Goal: Task Accomplishment & Management: Manage account settings

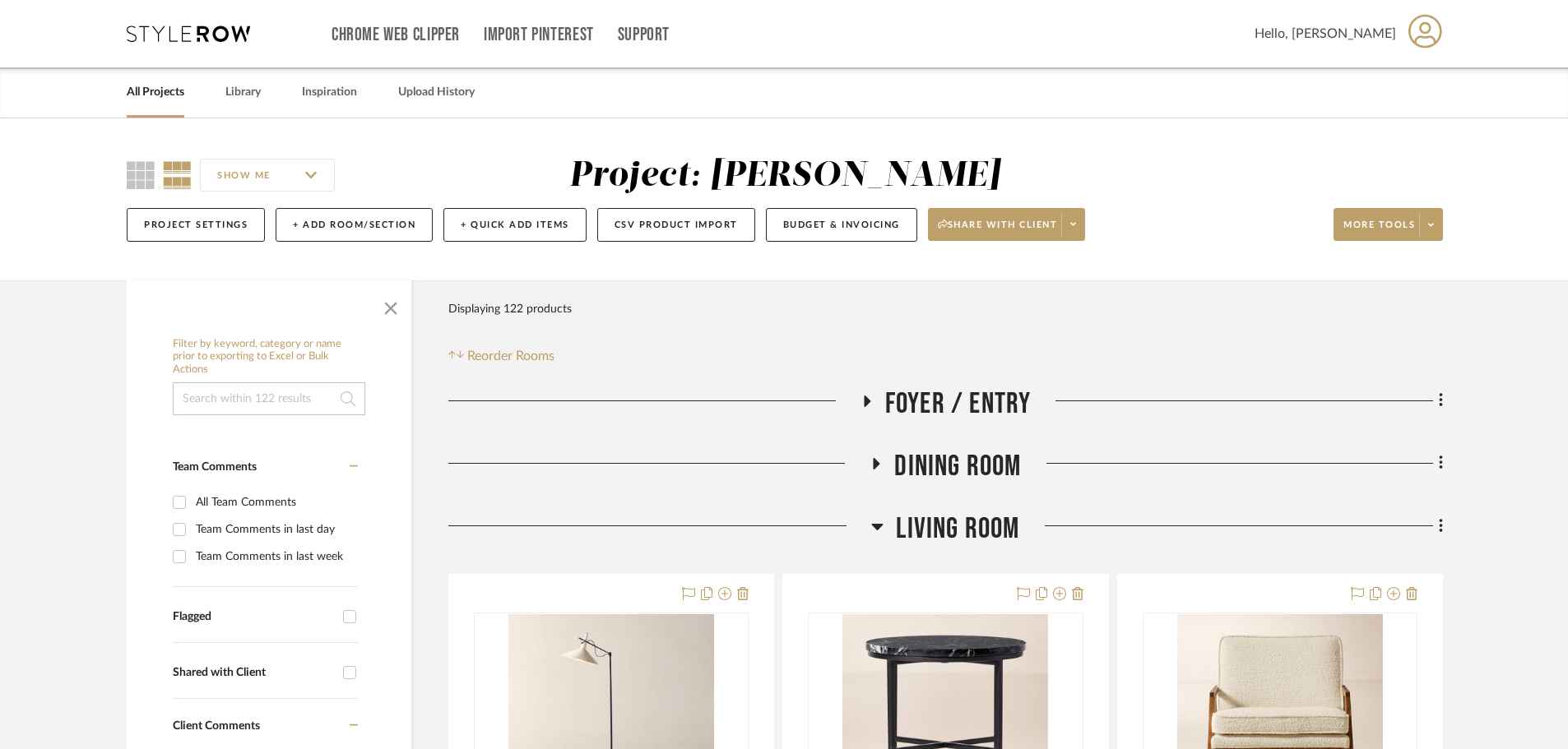
click at [874, 464] on icon at bounding box center [877, 464] width 7 height 11
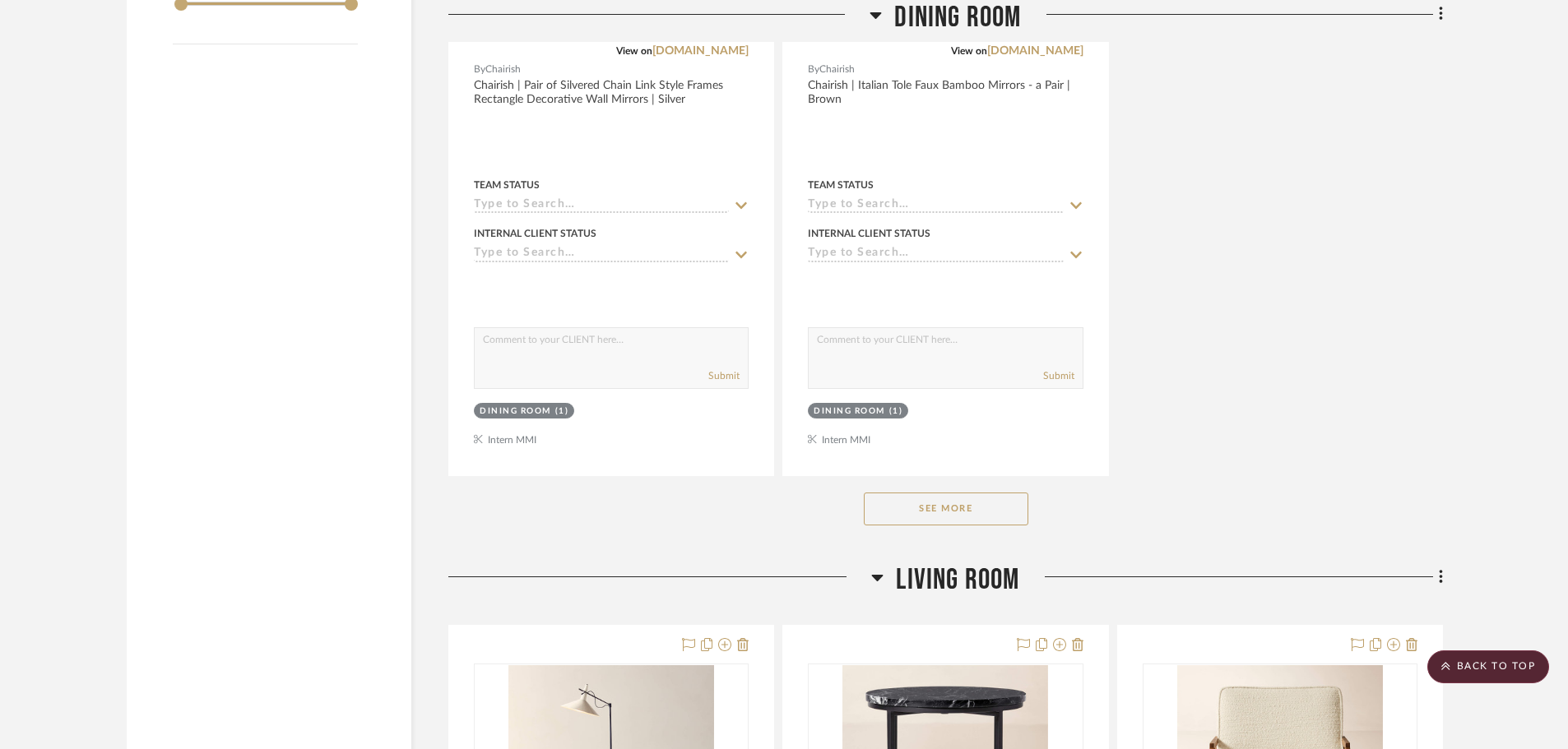
scroll to position [2386, 0]
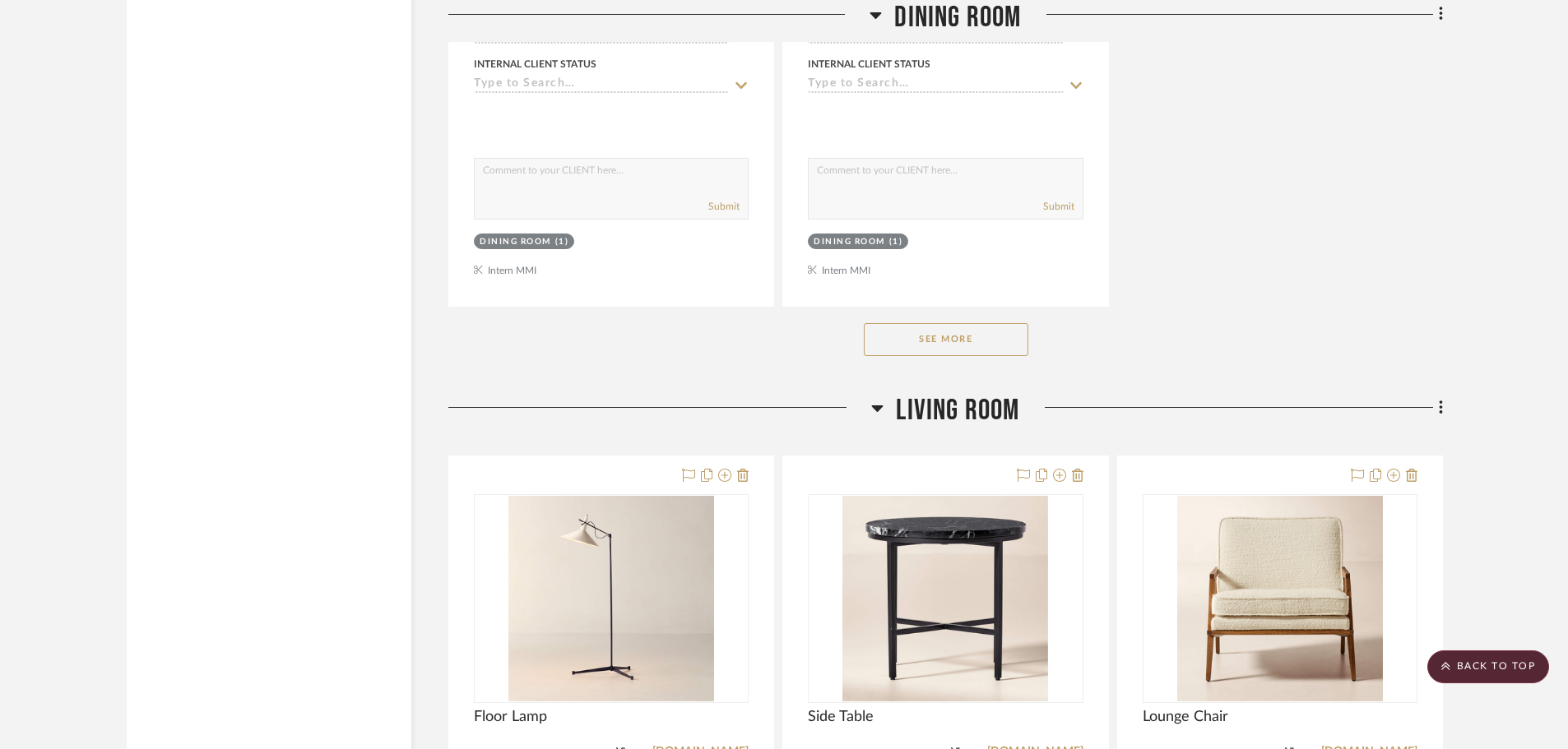
click at [987, 347] on button "See More" at bounding box center [946, 340] width 164 height 33
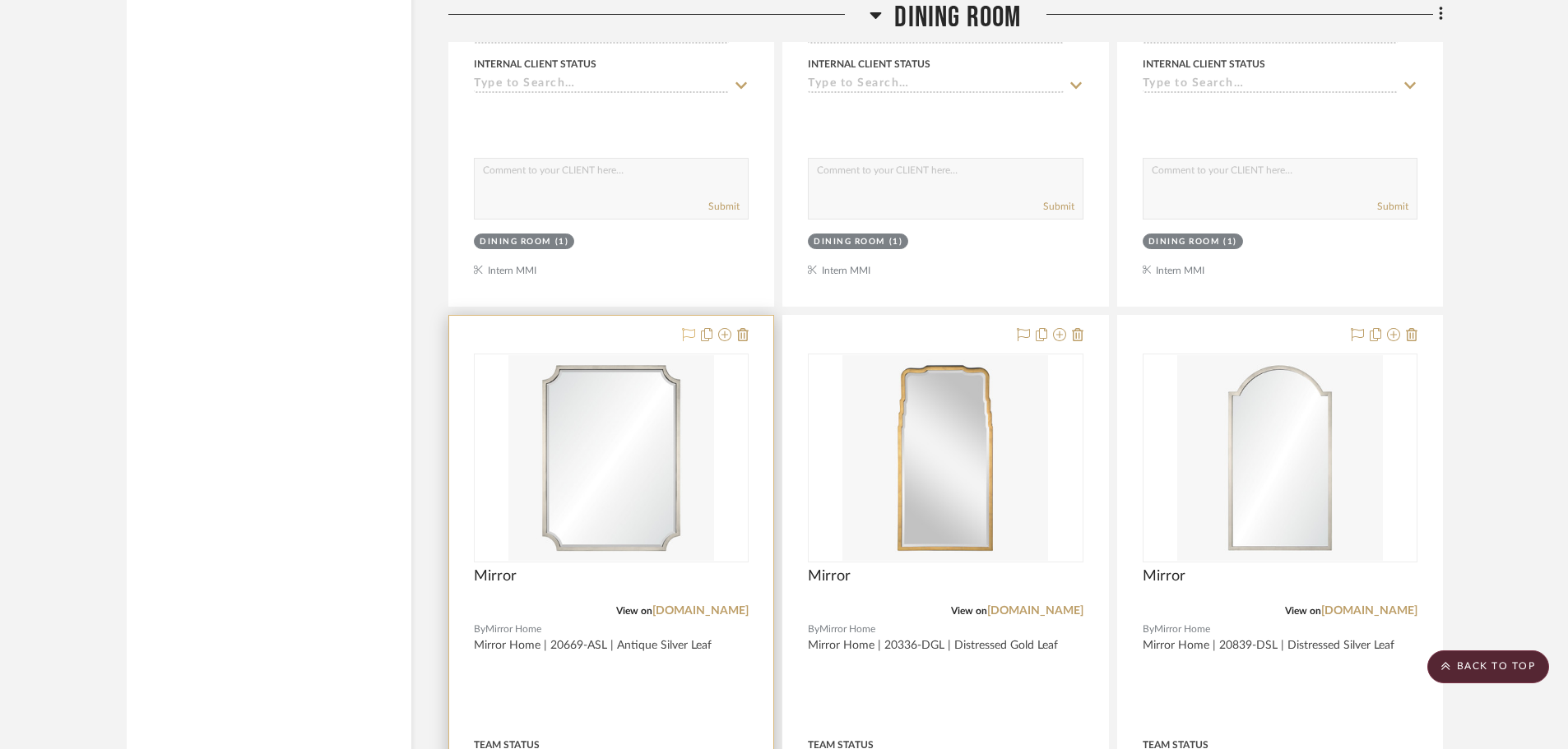
click at [692, 336] on icon at bounding box center [688, 334] width 13 height 13
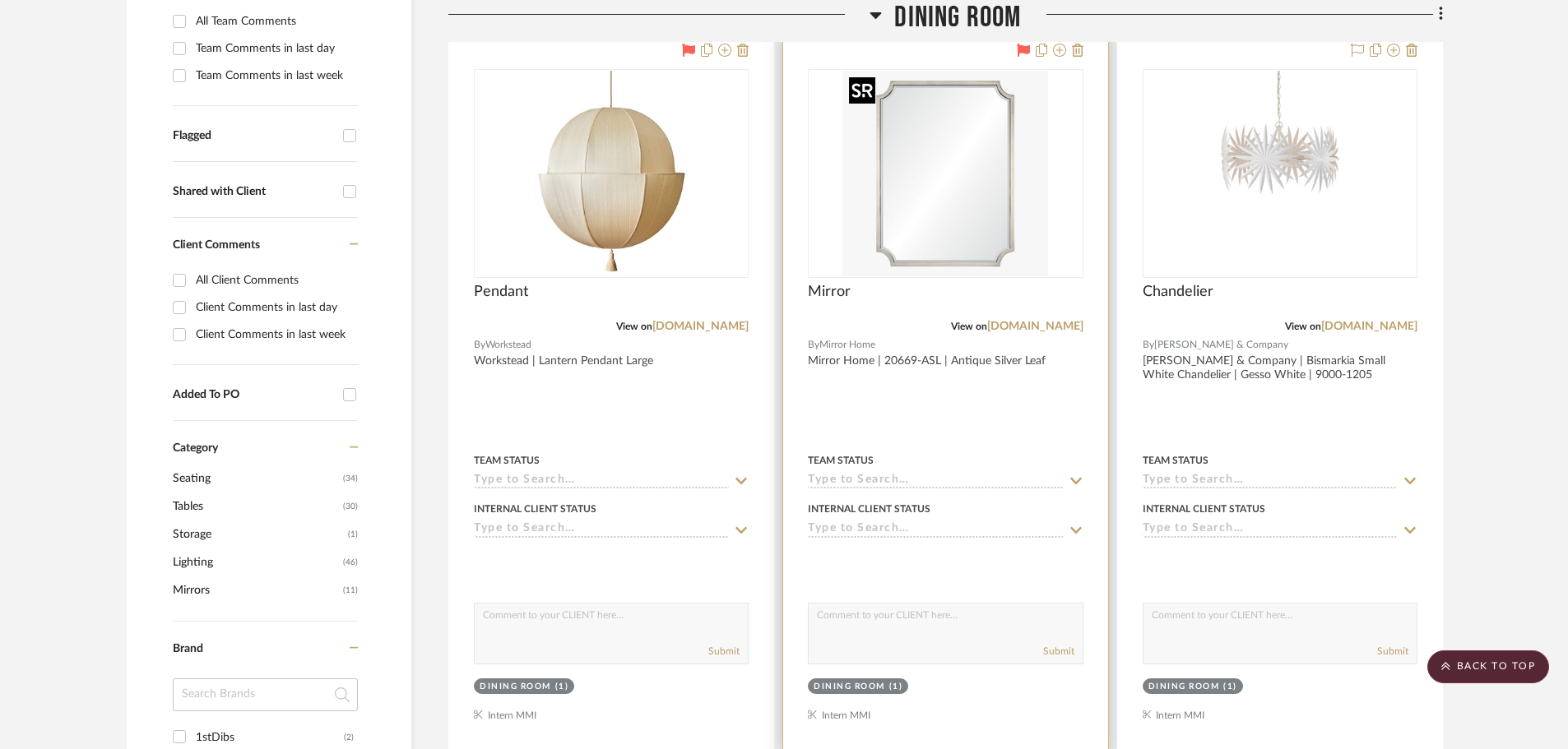
scroll to position [247, 0]
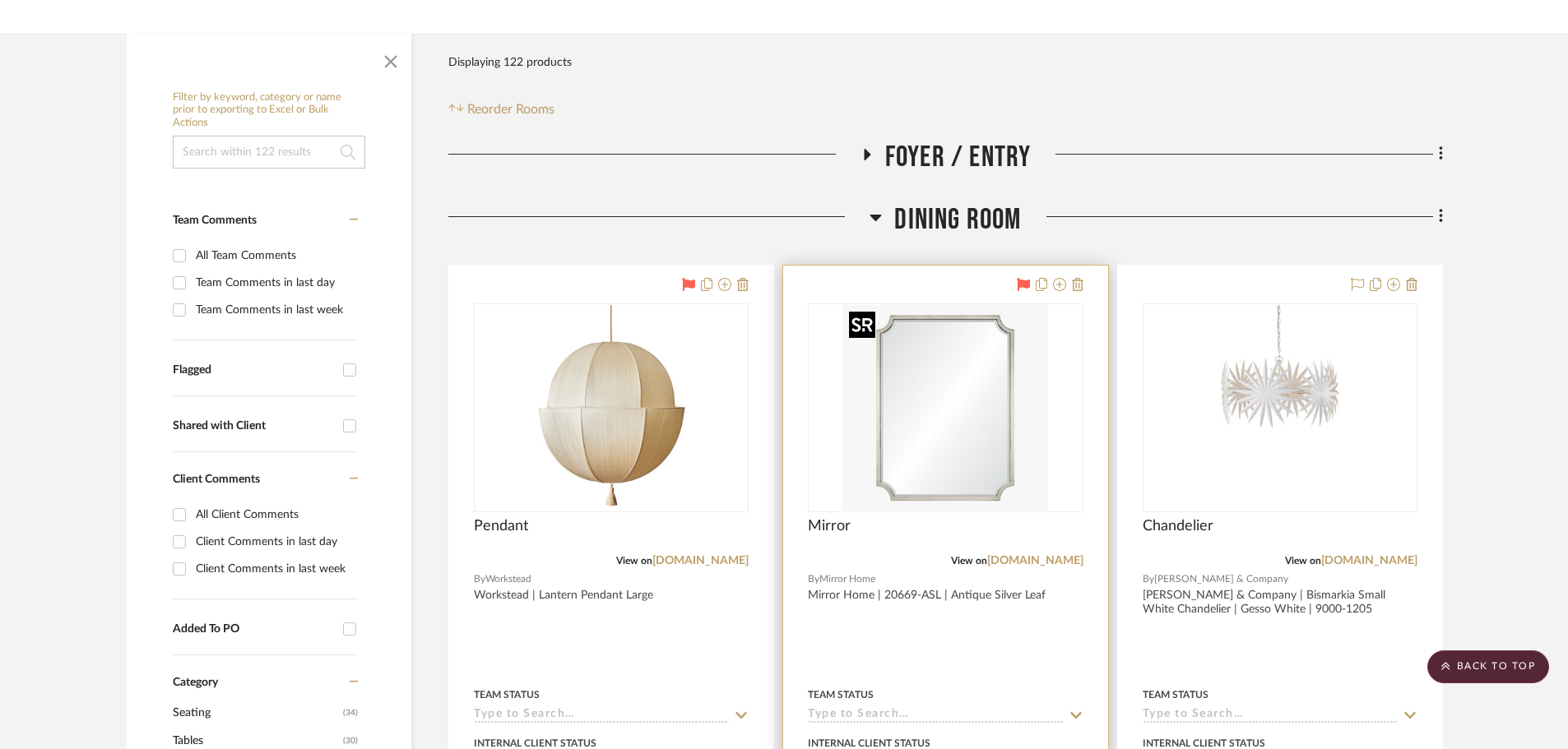
click at [974, 363] on img "0" at bounding box center [946, 409] width 206 height 206
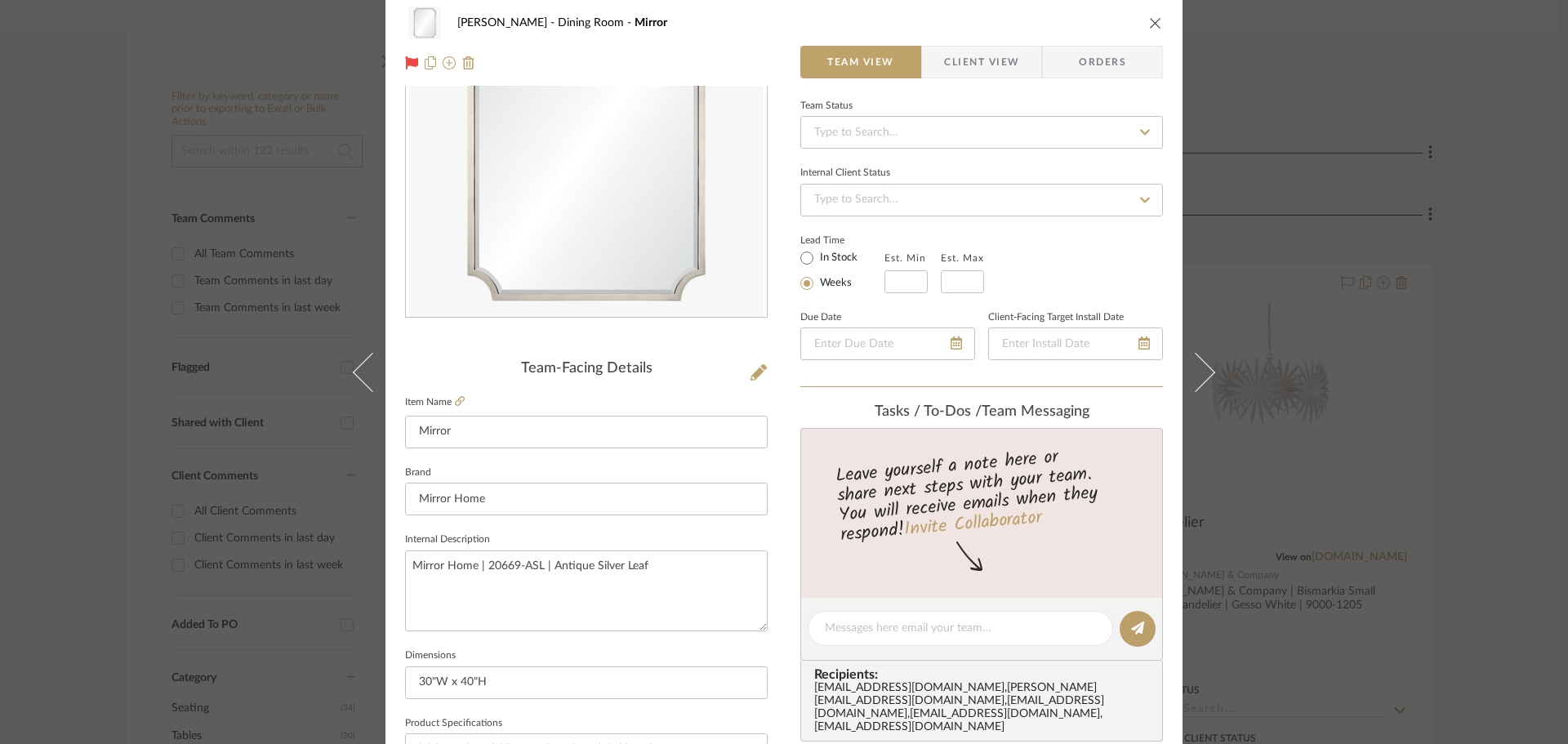
scroll to position [408, 0]
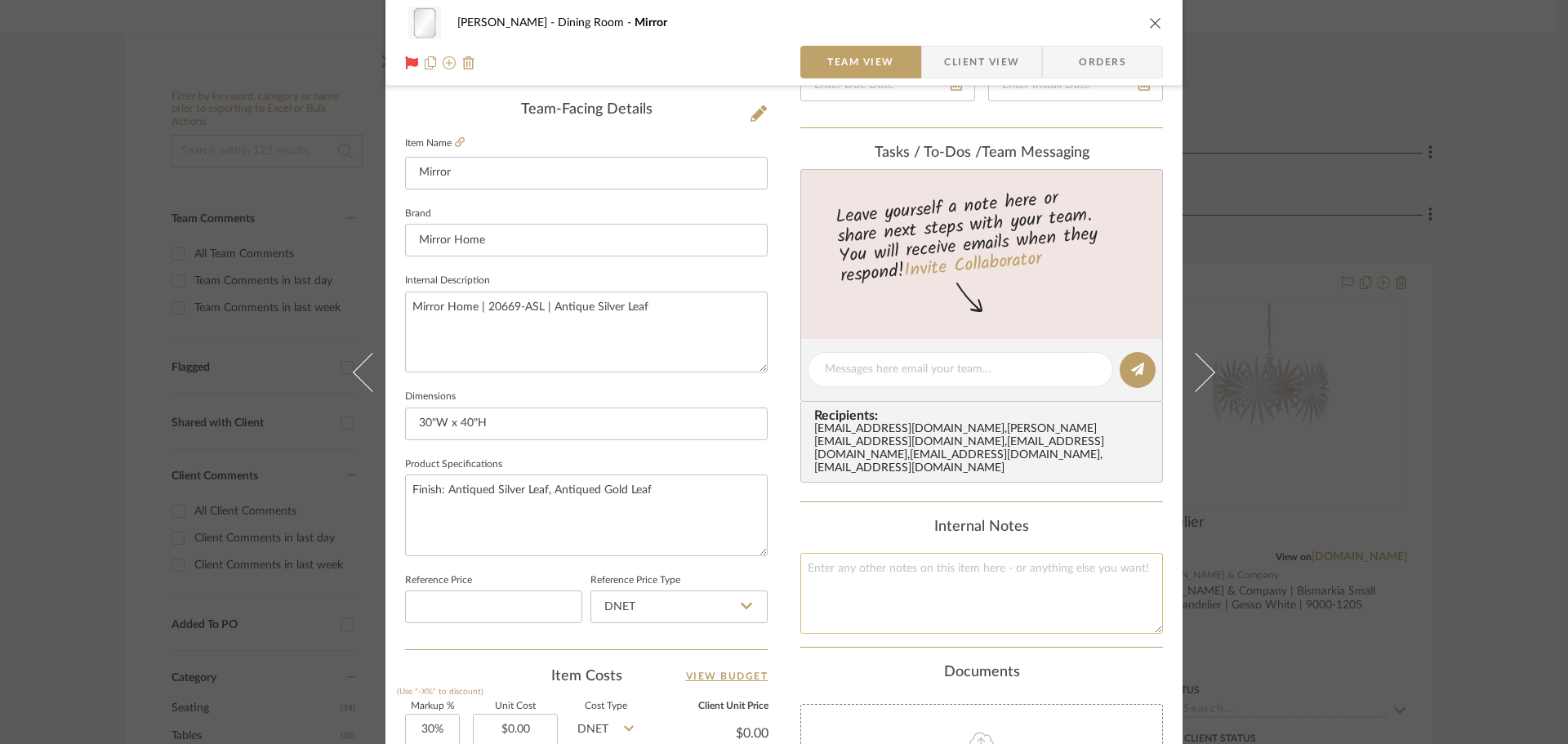
click at [901, 570] on textarea at bounding box center [982, 593] width 362 height 81
click at [465, 493] on textarea "Finish: Antiqued Silver Leaf, Antiqued Gold Leaf" at bounding box center [586, 515] width 362 height 81
click at [929, 571] on textarea at bounding box center [982, 593] width 362 height 81
type textarea "R"
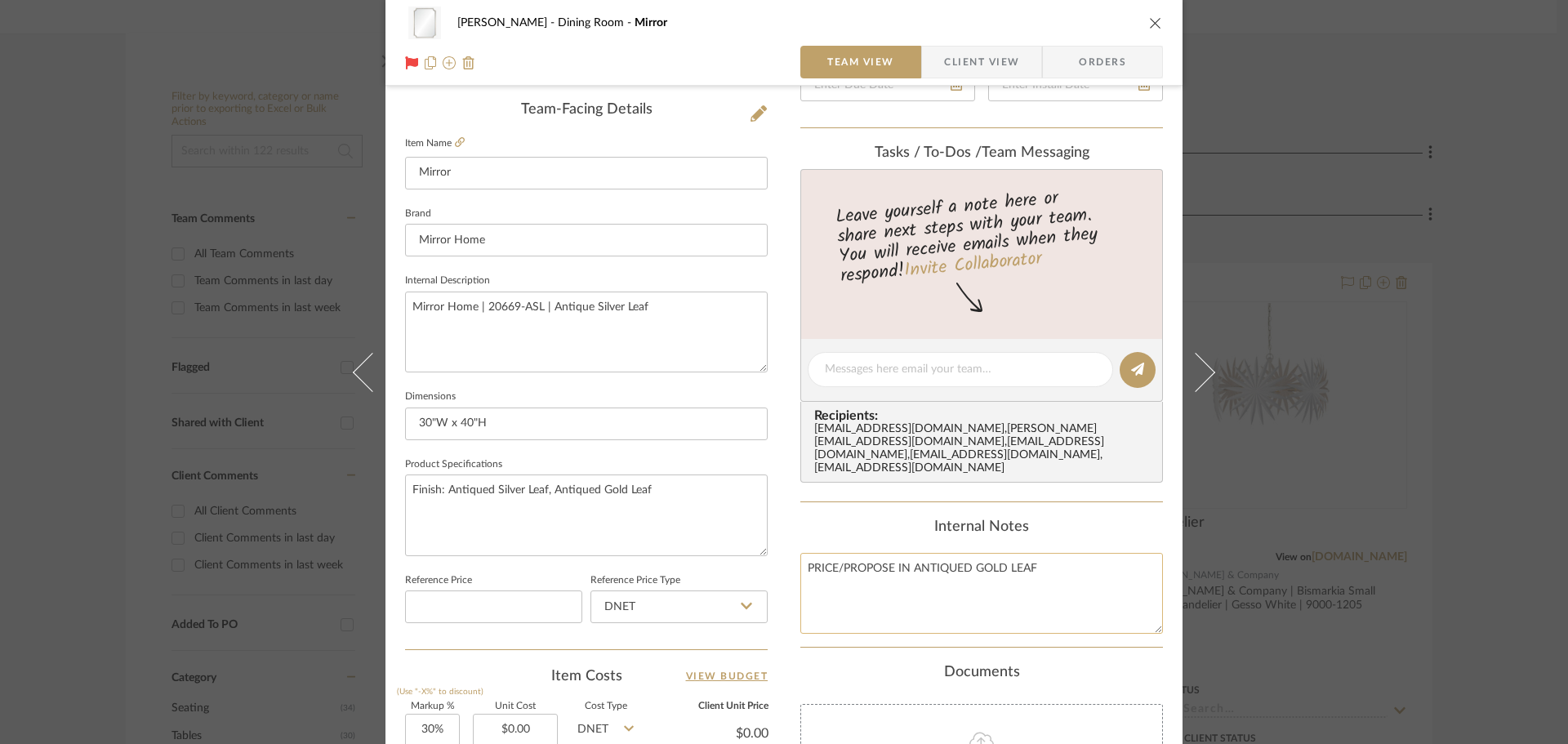
click at [966, 583] on textarea "PRICE/PROPOSE IN ANTIQUED GOLD LEAF" at bounding box center [982, 593] width 362 height 81
drag, startPoint x: 1082, startPoint y: 578, endPoint x: 784, endPoint y: 569, distance: 298.1
click at [784, 569] on div "[PERSON_NAME] Dining Room Mirror Team View Client View Orders Team-Facing Detai…" at bounding box center [784, 358] width 797 height 1510
drag, startPoint x: 977, startPoint y: 616, endPoint x: 999, endPoint y: 606, distance: 24.2
click at [978, 616] on textarea "PRICE/PROPOSE IN ANTIQUED GOLD LEAF" at bounding box center [982, 593] width 362 height 81
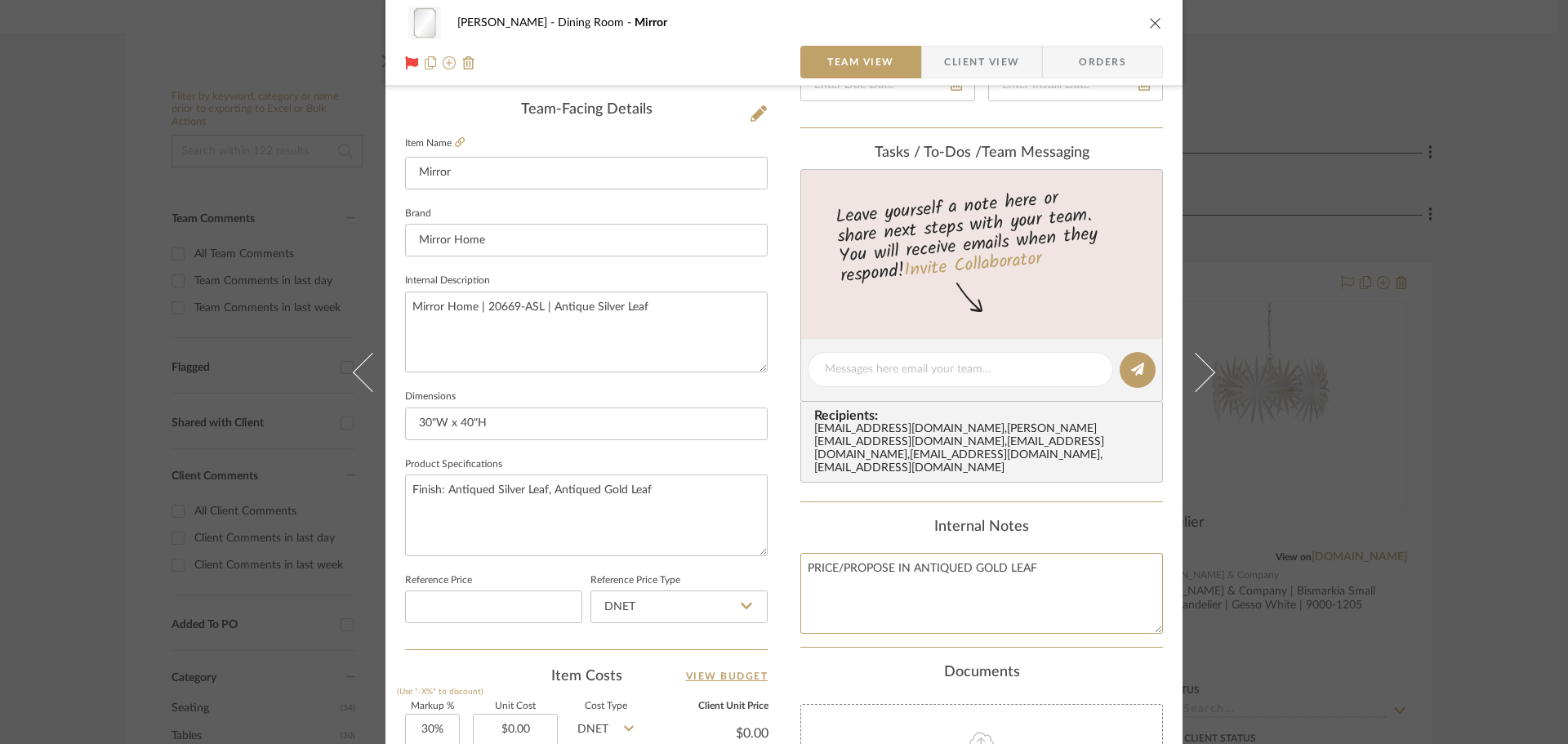
type textarea "PRICE/PROPOSE IN ANTIQUED GOLD LEAF"
click at [1088, 519] on div "Internal Notes" at bounding box center [982, 527] width 362 height 18
click at [988, 65] on span "Client View" at bounding box center [981, 62] width 75 height 33
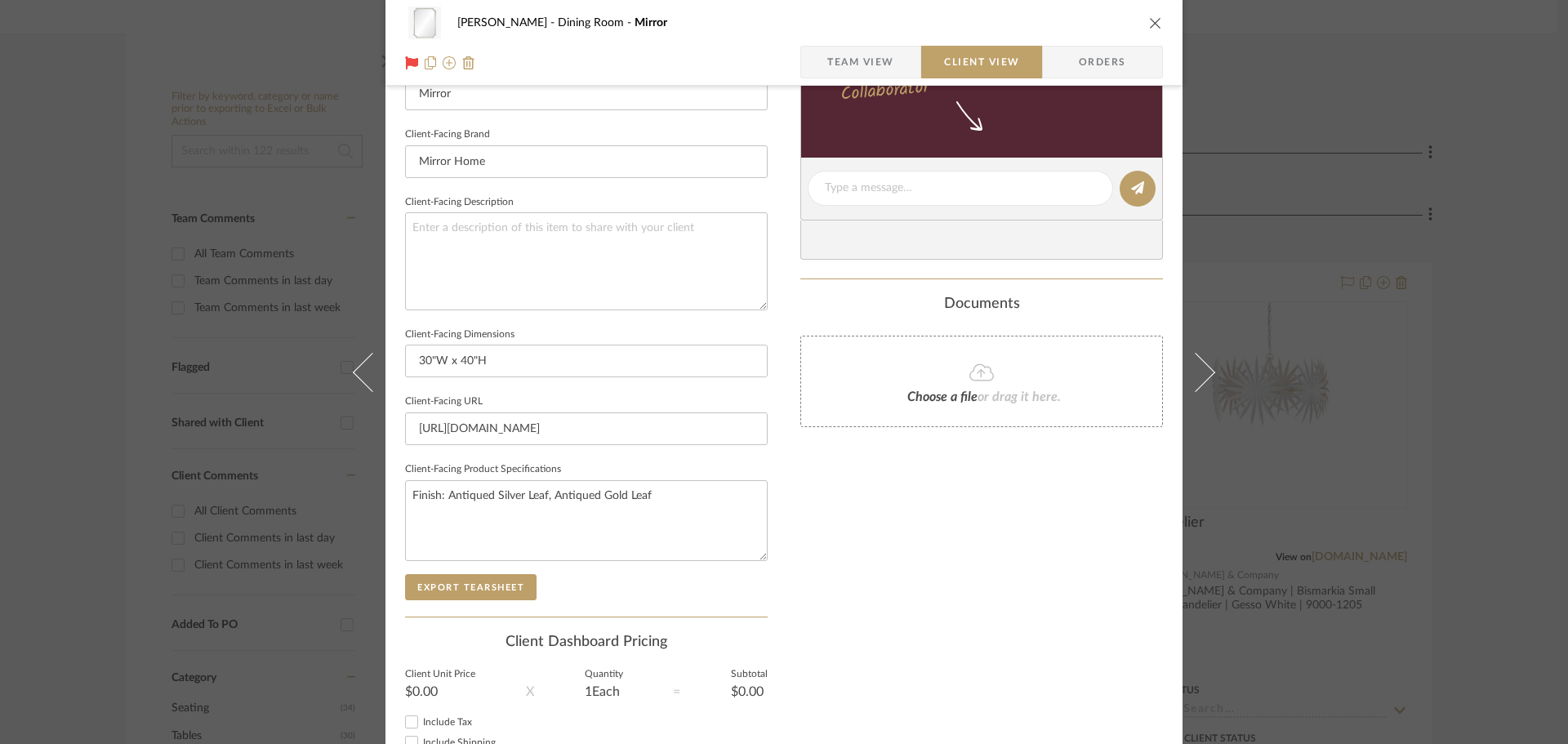
scroll to position [327, 0]
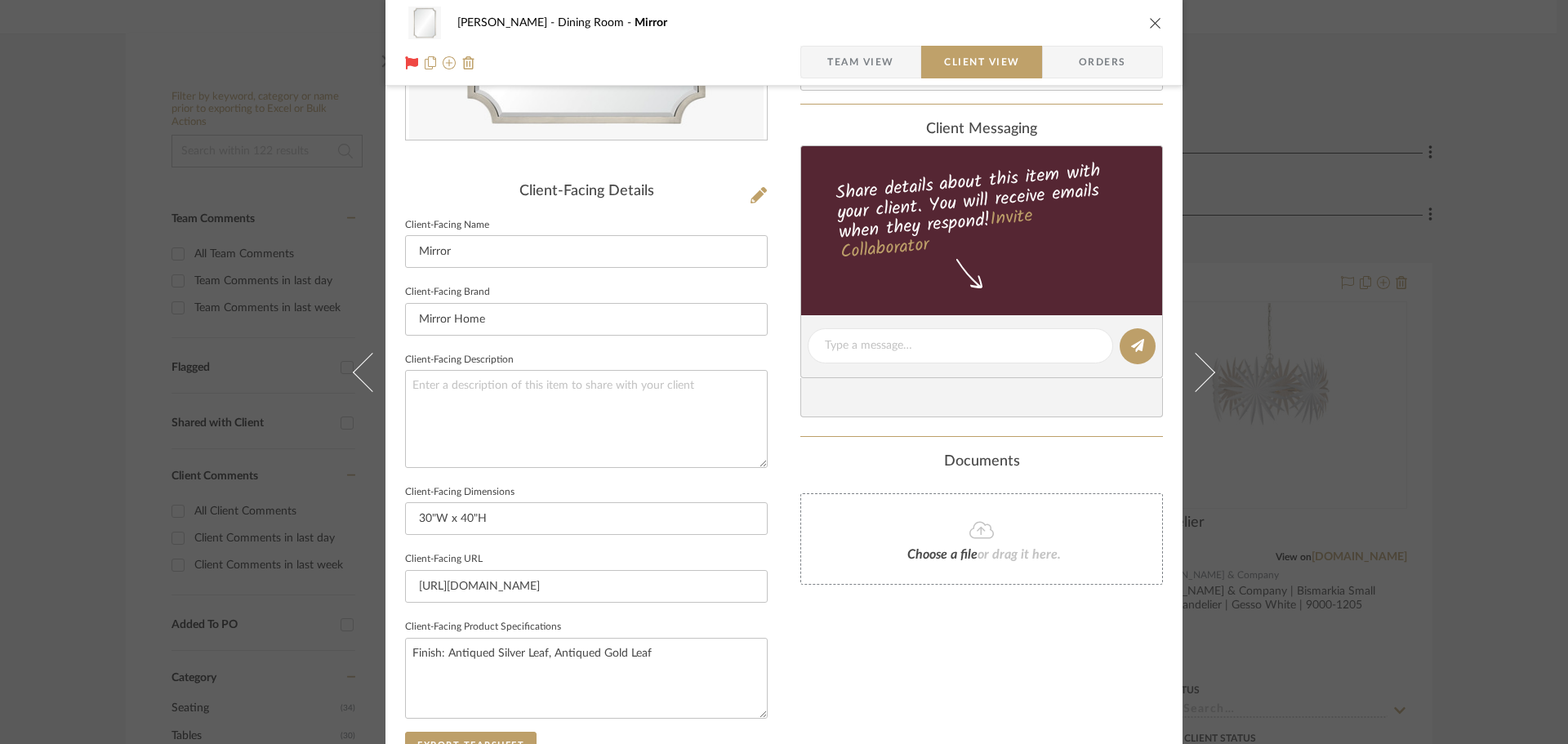
click at [838, 48] on span "Team View" at bounding box center [861, 62] width 67 height 33
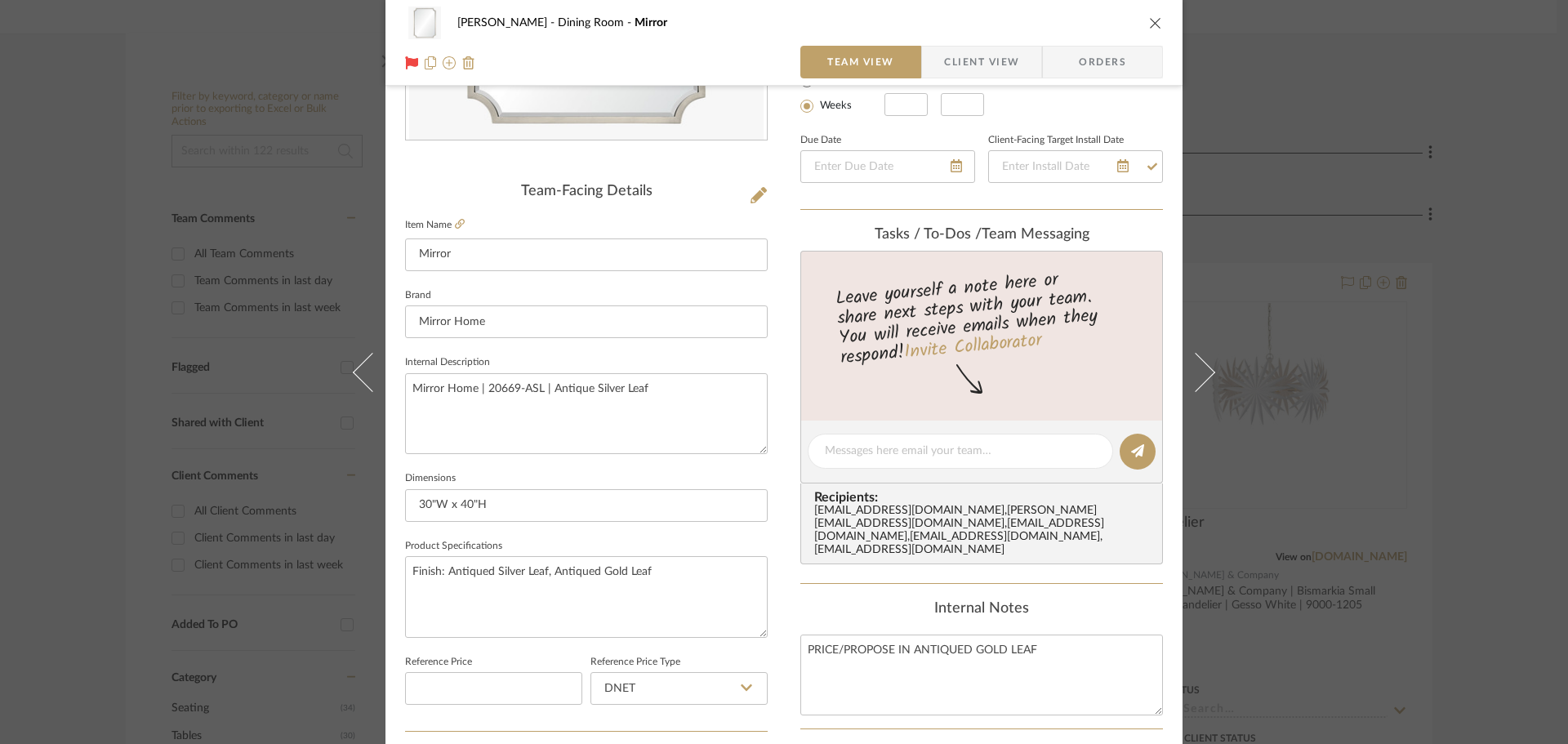
click at [1393, 264] on div "[PERSON_NAME] Dining Room Mirror Team View Client View Orders Team-Facing Detai…" at bounding box center [784, 372] width 1568 height 744
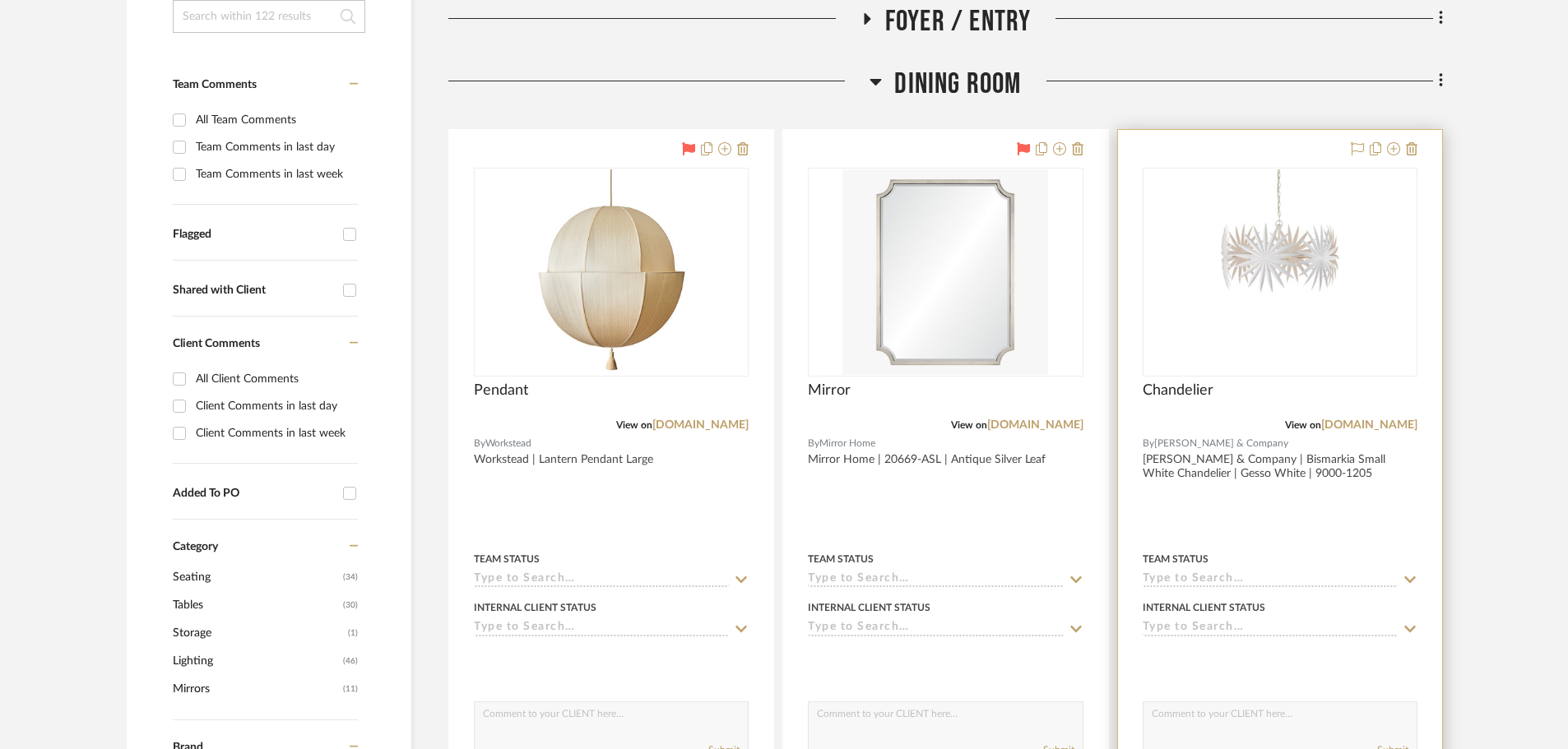
scroll to position [411, 0]
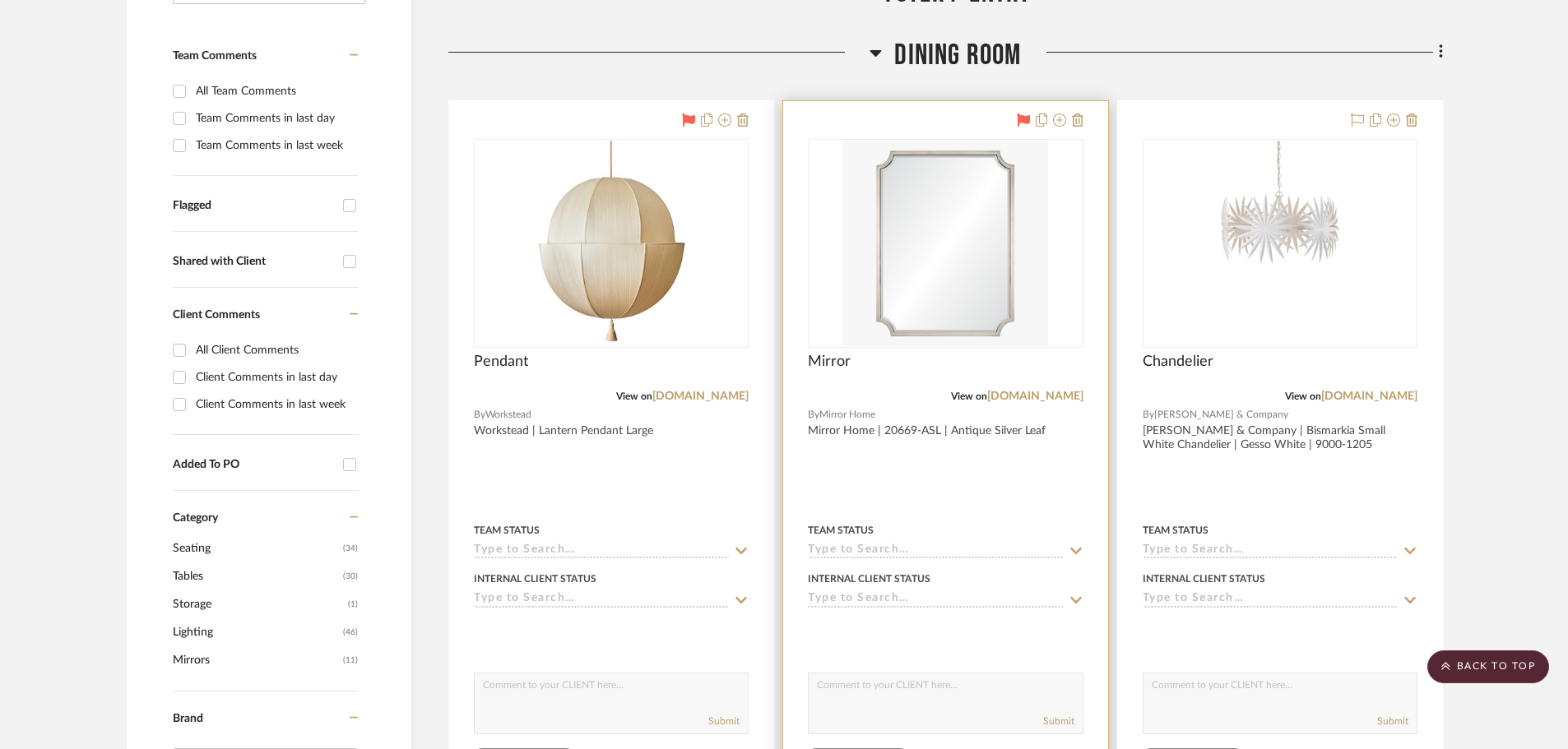
click at [866, 601] on input at bounding box center [935, 601] width 255 height 16
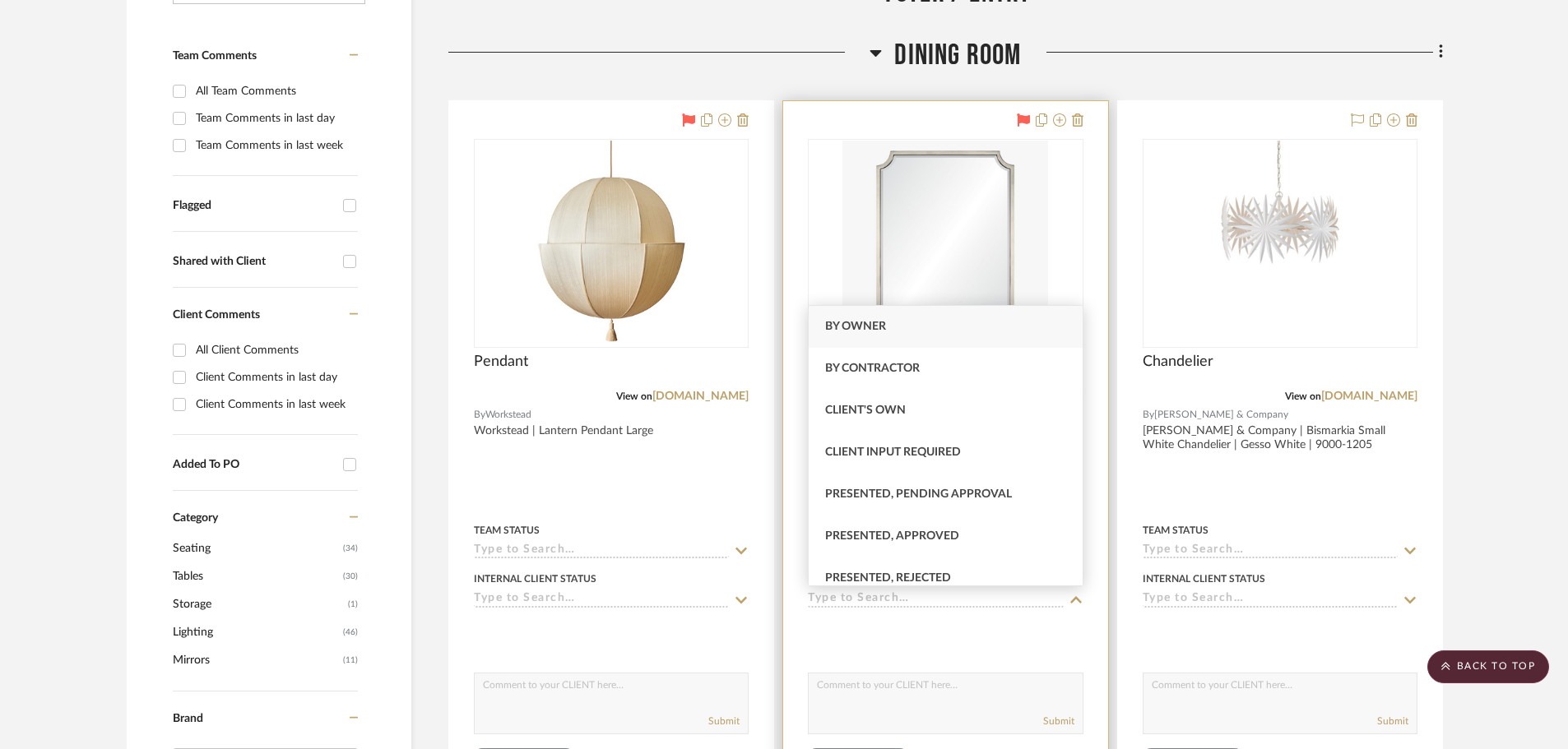
click at [866, 601] on input at bounding box center [935, 601] width 255 height 16
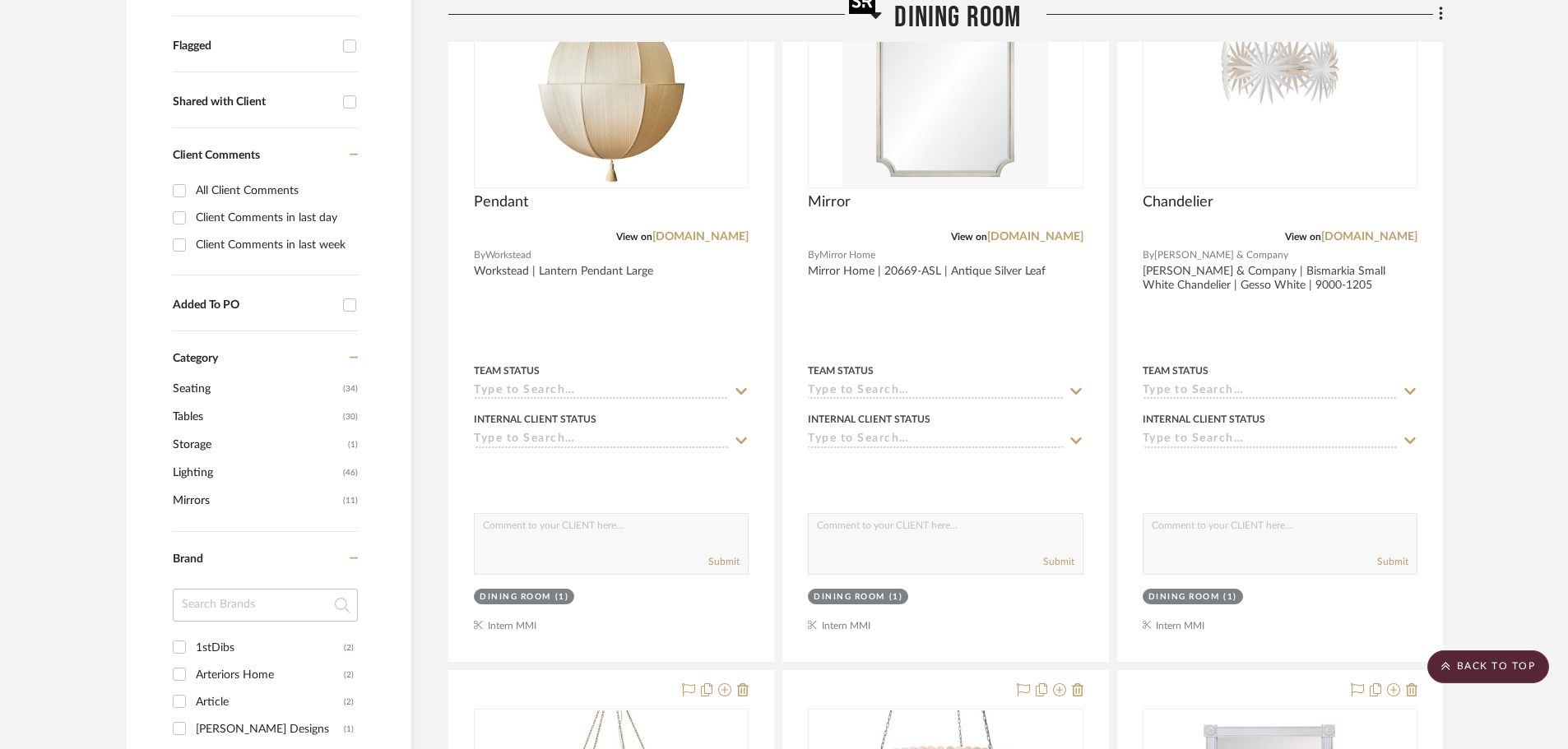
scroll to position [164, 0]
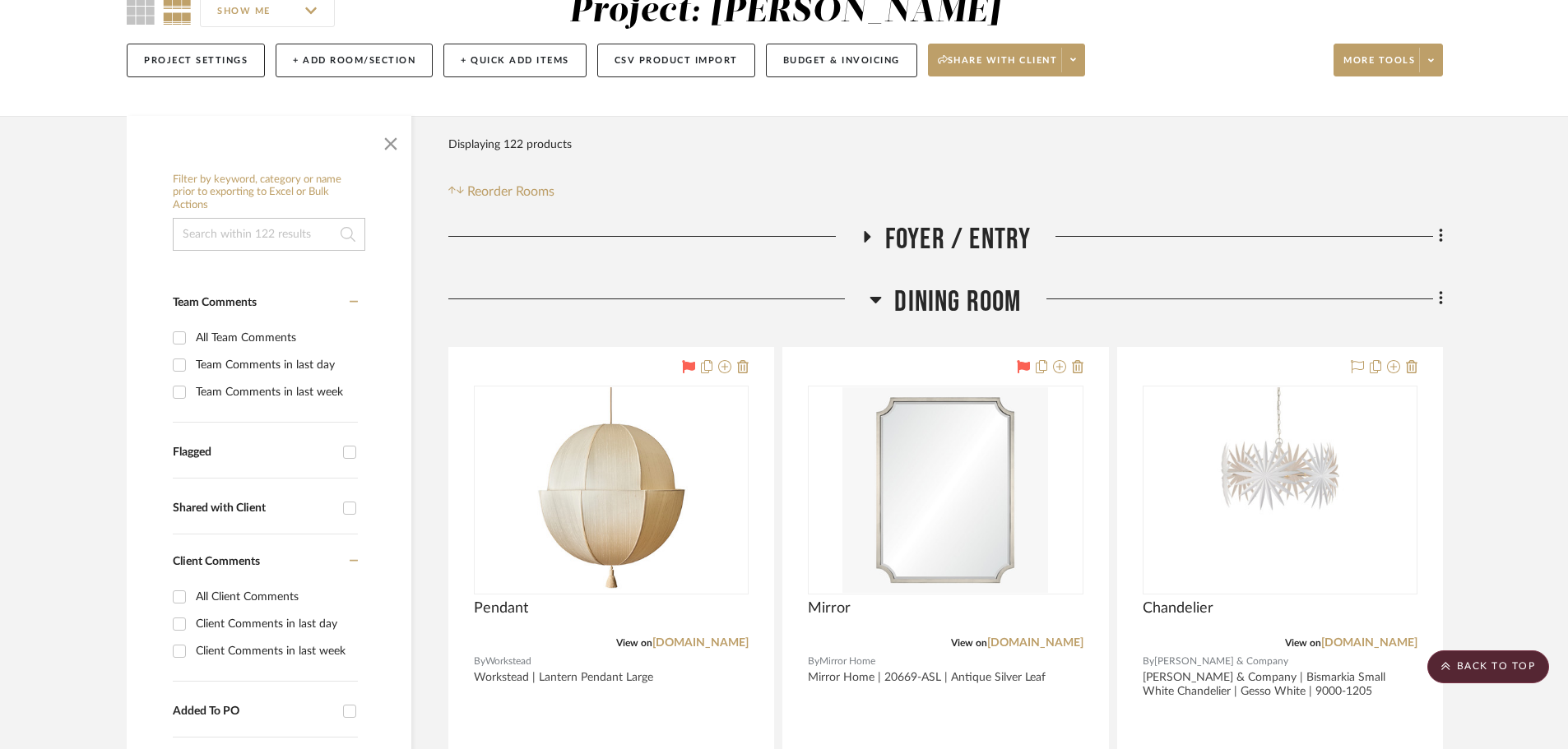
click at [885, 297] on h3 "Dining Room" at bounding box center [945, 302] width 151 height 36
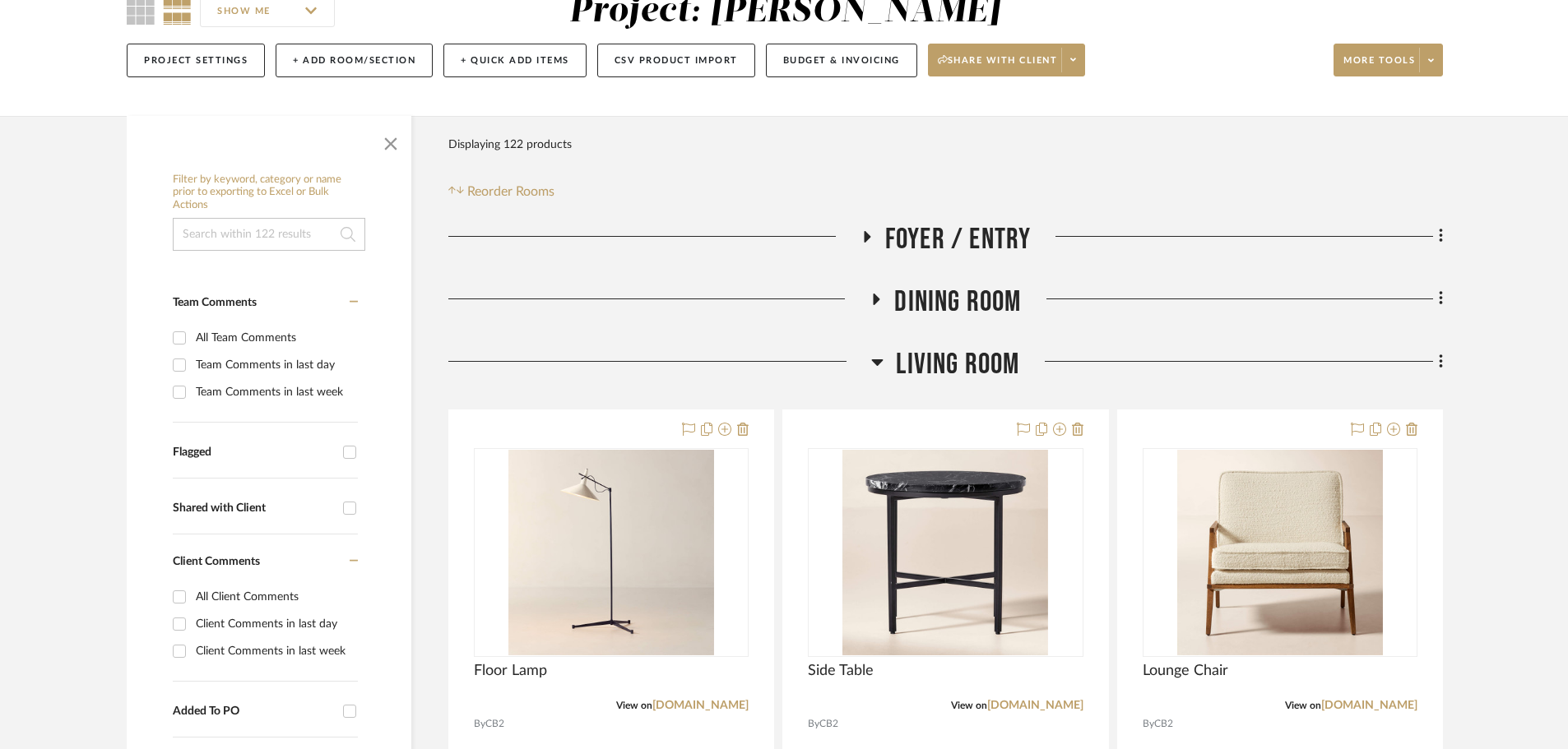
click at [866, 240] on icon at bounding box center [867, 237] width 7 height 11
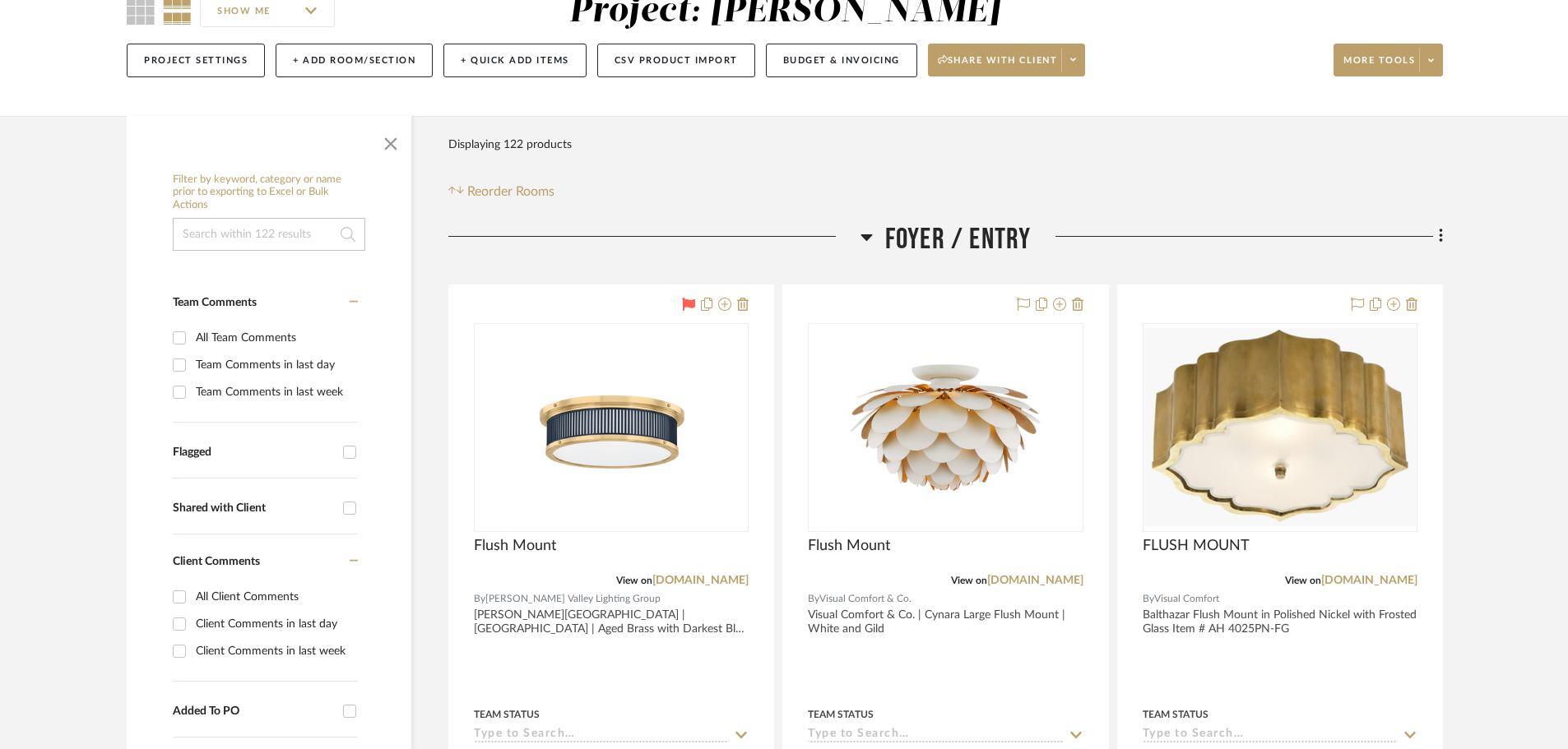
click at [866, 240] on icon at bounding box center [866, 238] width 11 height 7
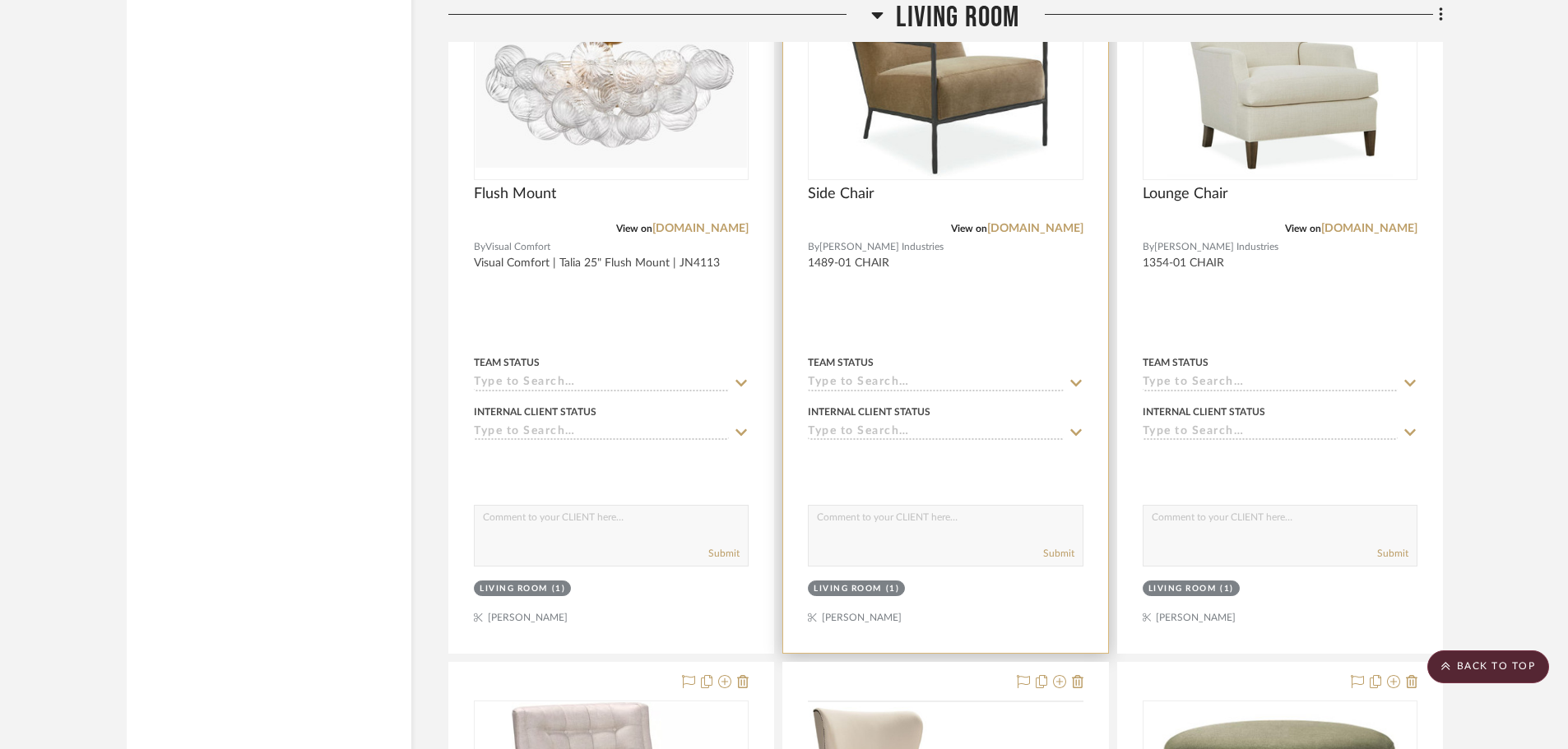
scroll to position [3373, 0]
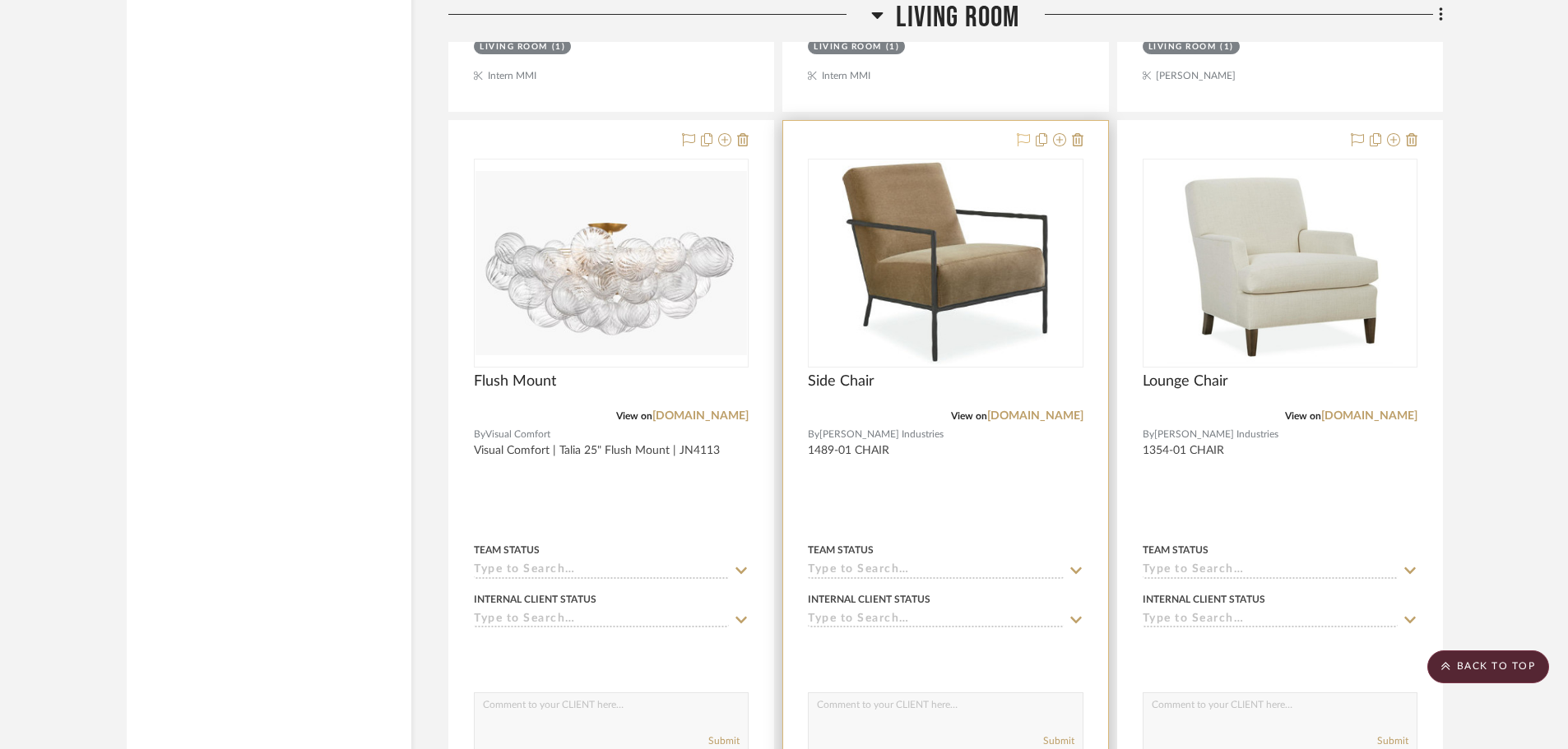
click at [1023, 143] on icon at bounding box center [1023, 140] width 13 height 13
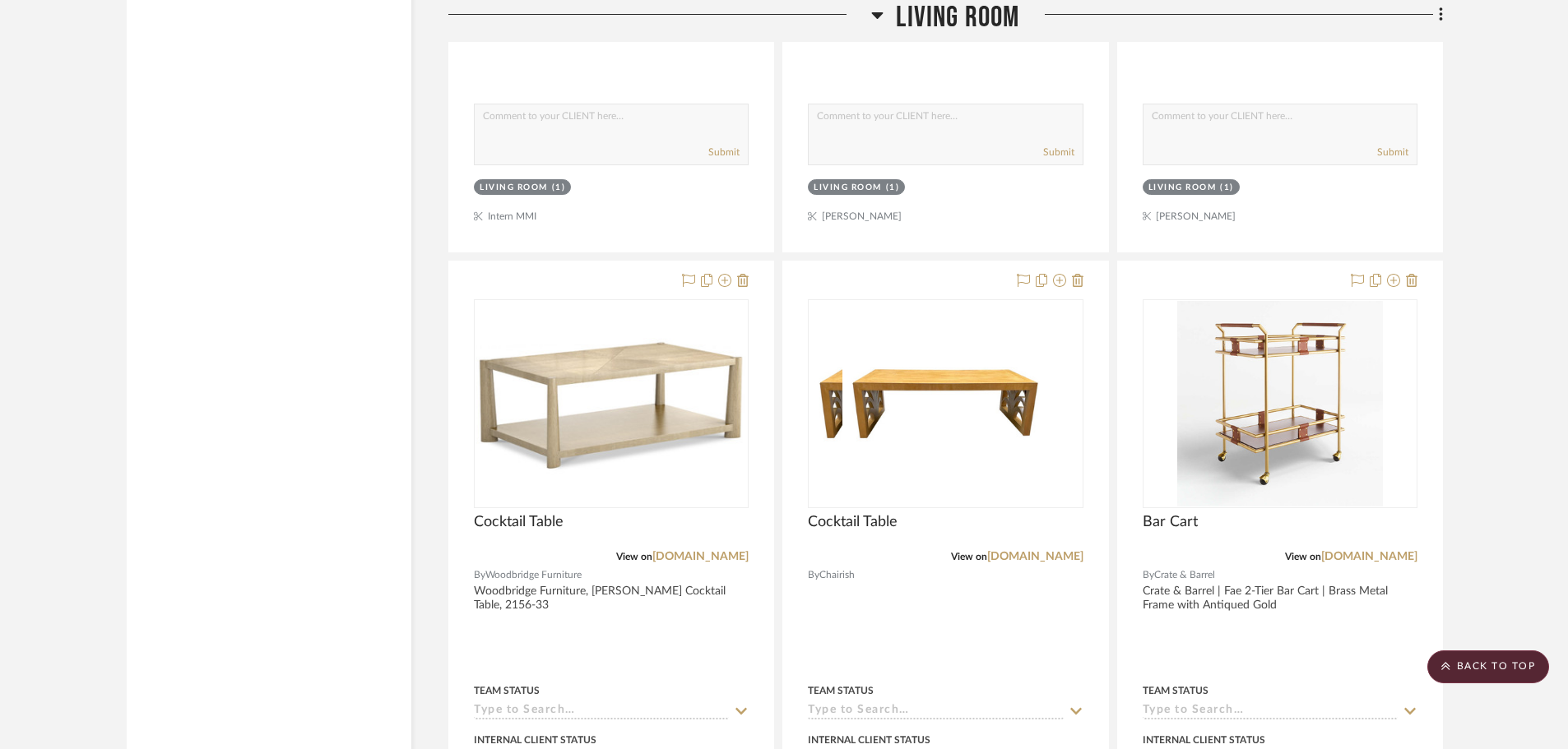
scroll to position [6170, 0]
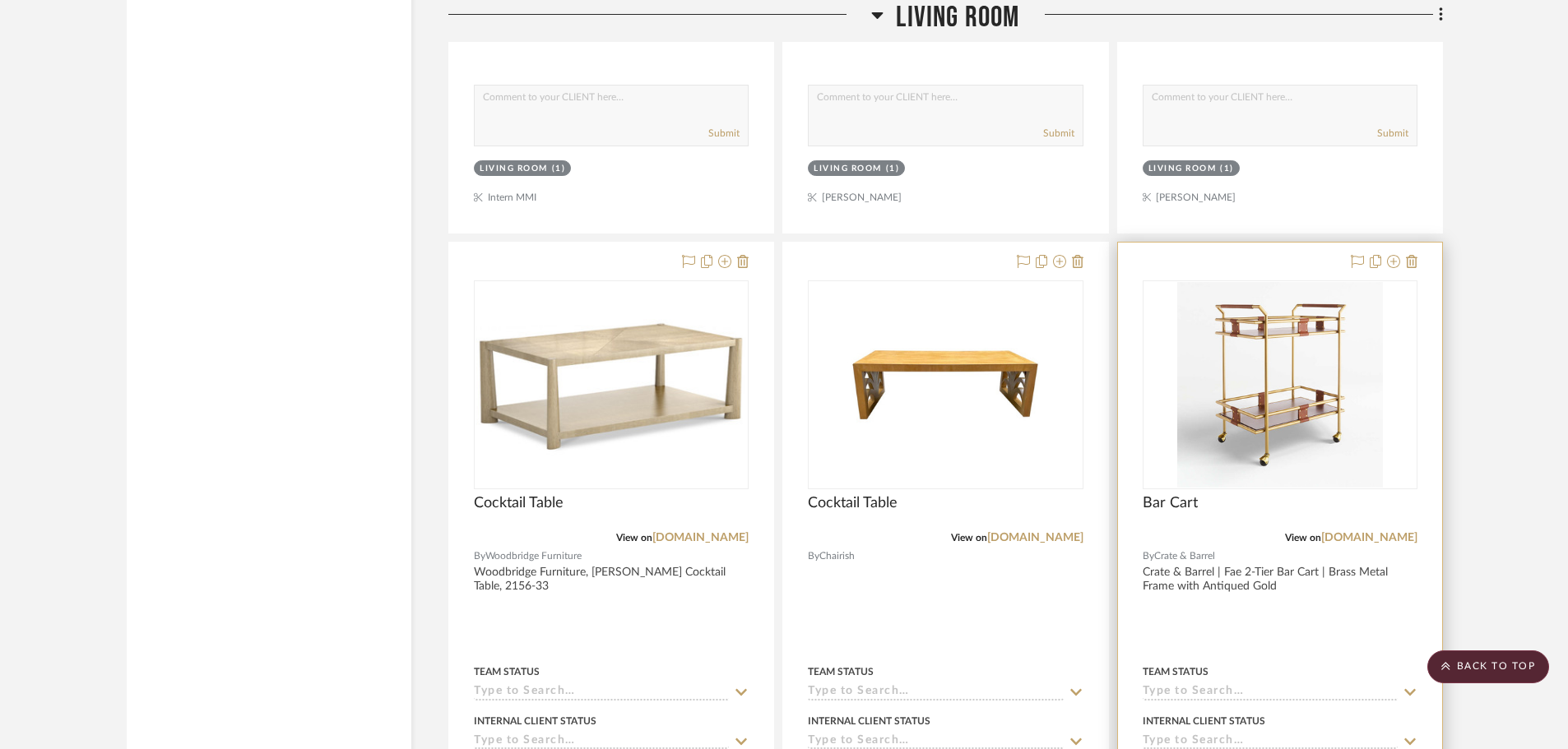
click at [1365, 260] on div at bounding box center [1381, 262] width 72 height 20
click at [1351, 255] on icon at bounding box center [1357, 261] width 13 height 13
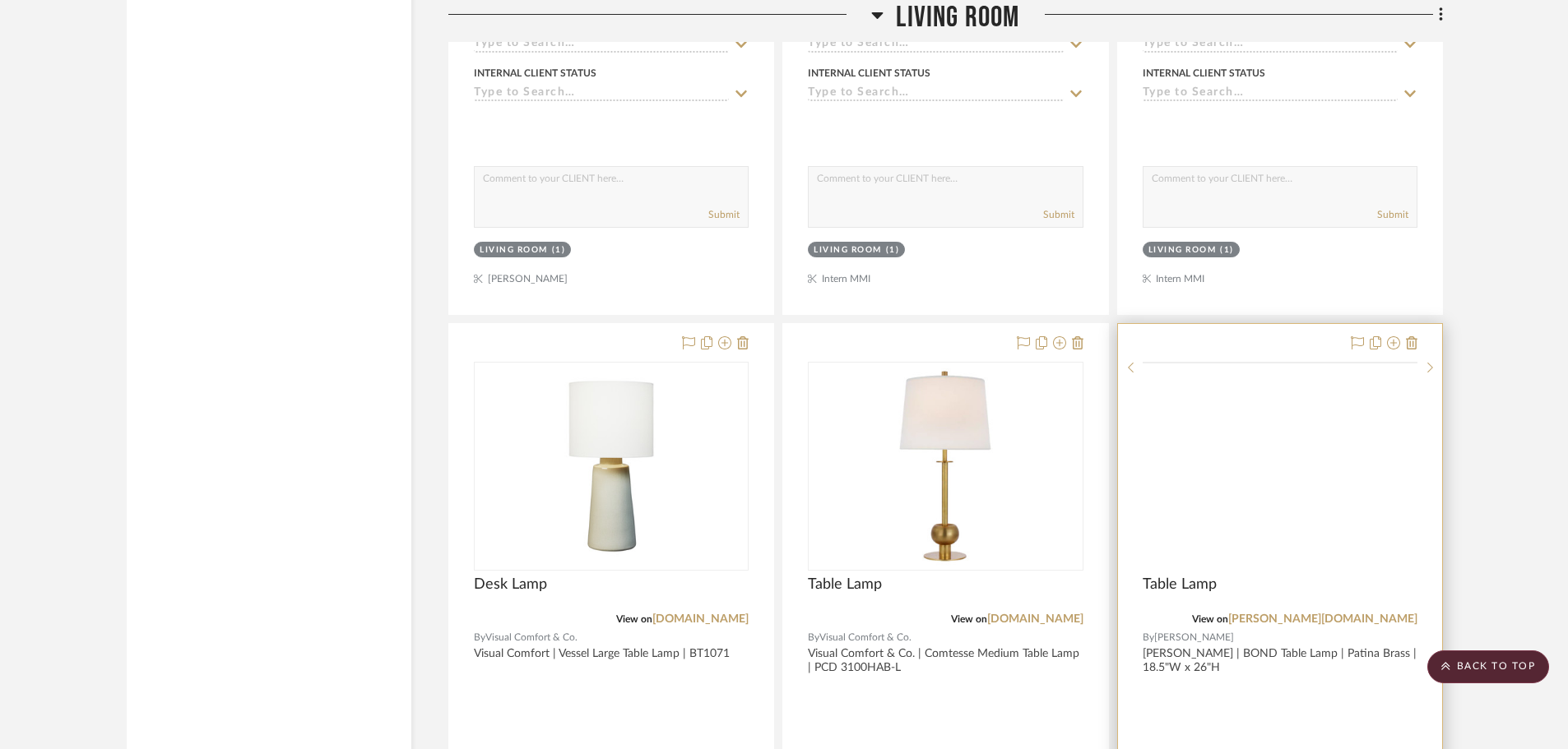
scroll to position [10517, 0]
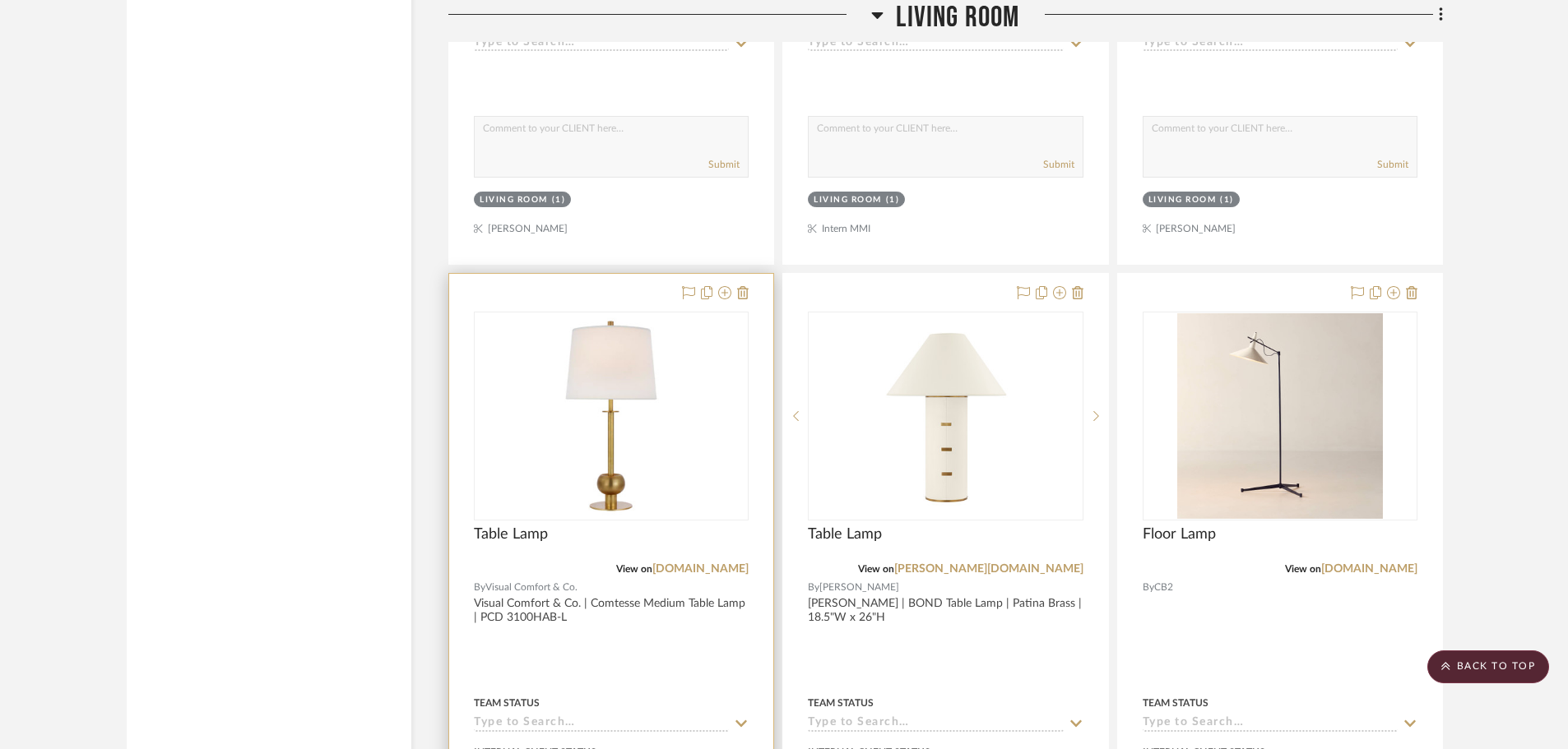
click at [689, 293] on icon at bounding box center [688, 292] width 13 height 13
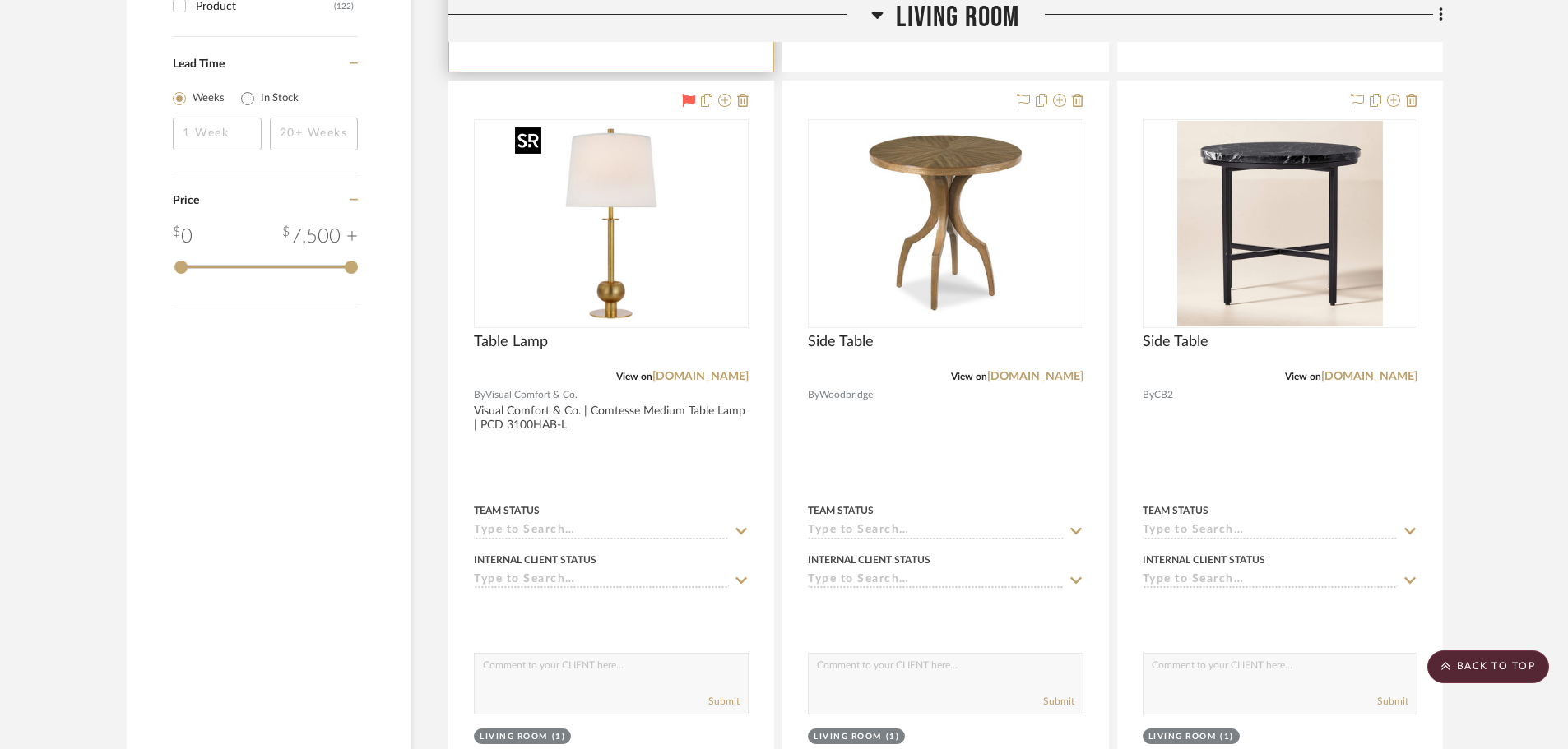
scroll to position [1542, 0]
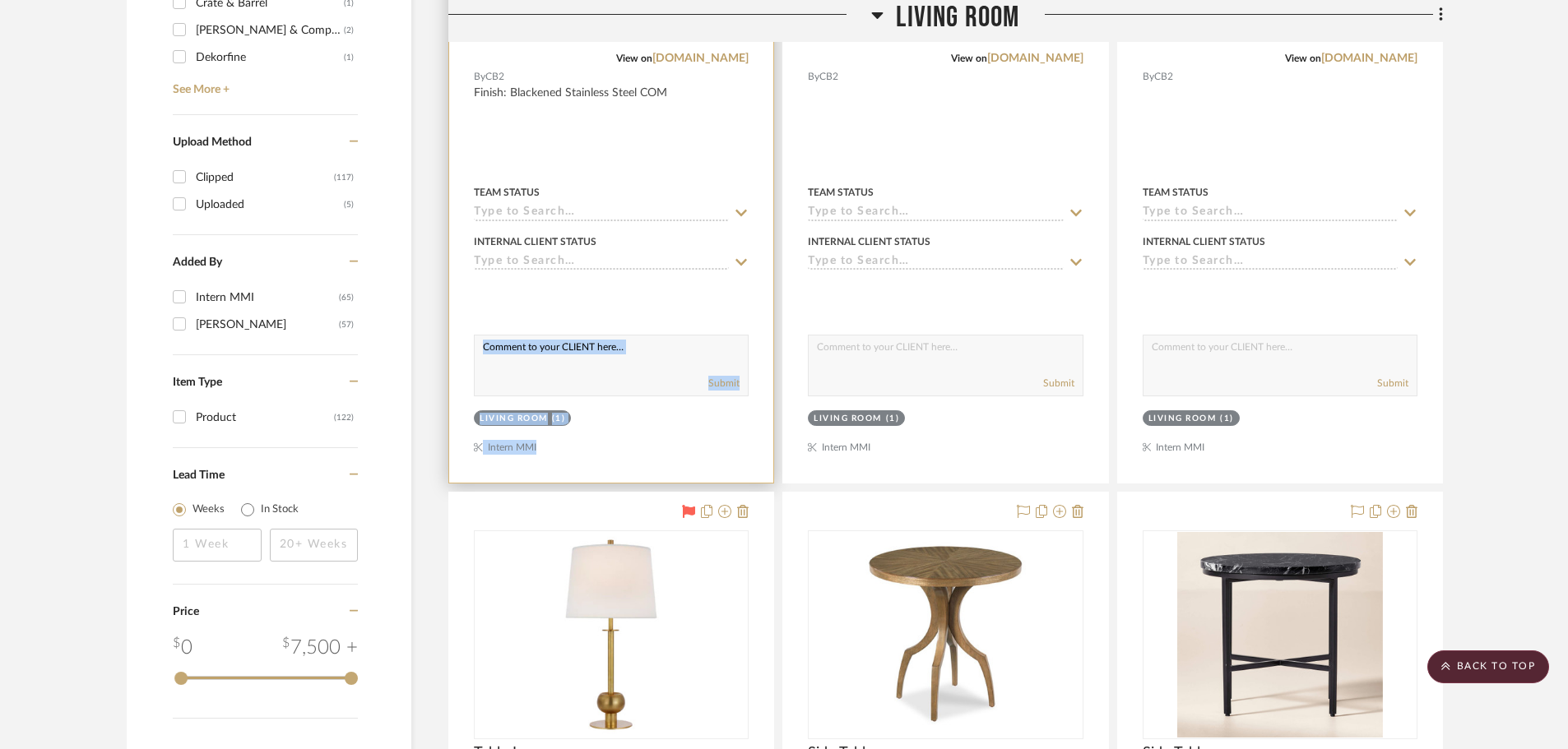
drag, startPoint x: 594, startPoint y: 471, endPoint x: 609, endPoint y: 366, distance: 106.1
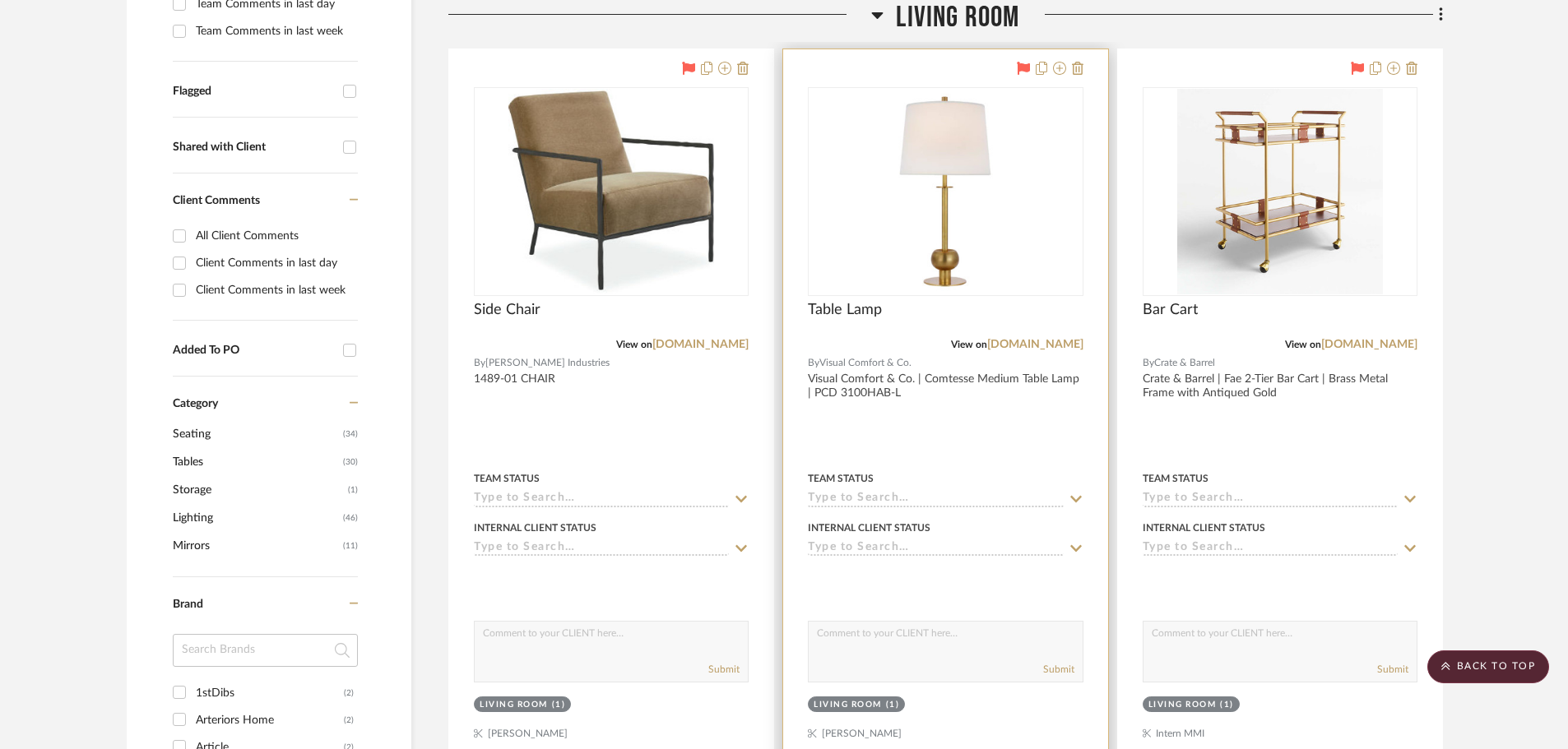
scroll to position [513, 0]
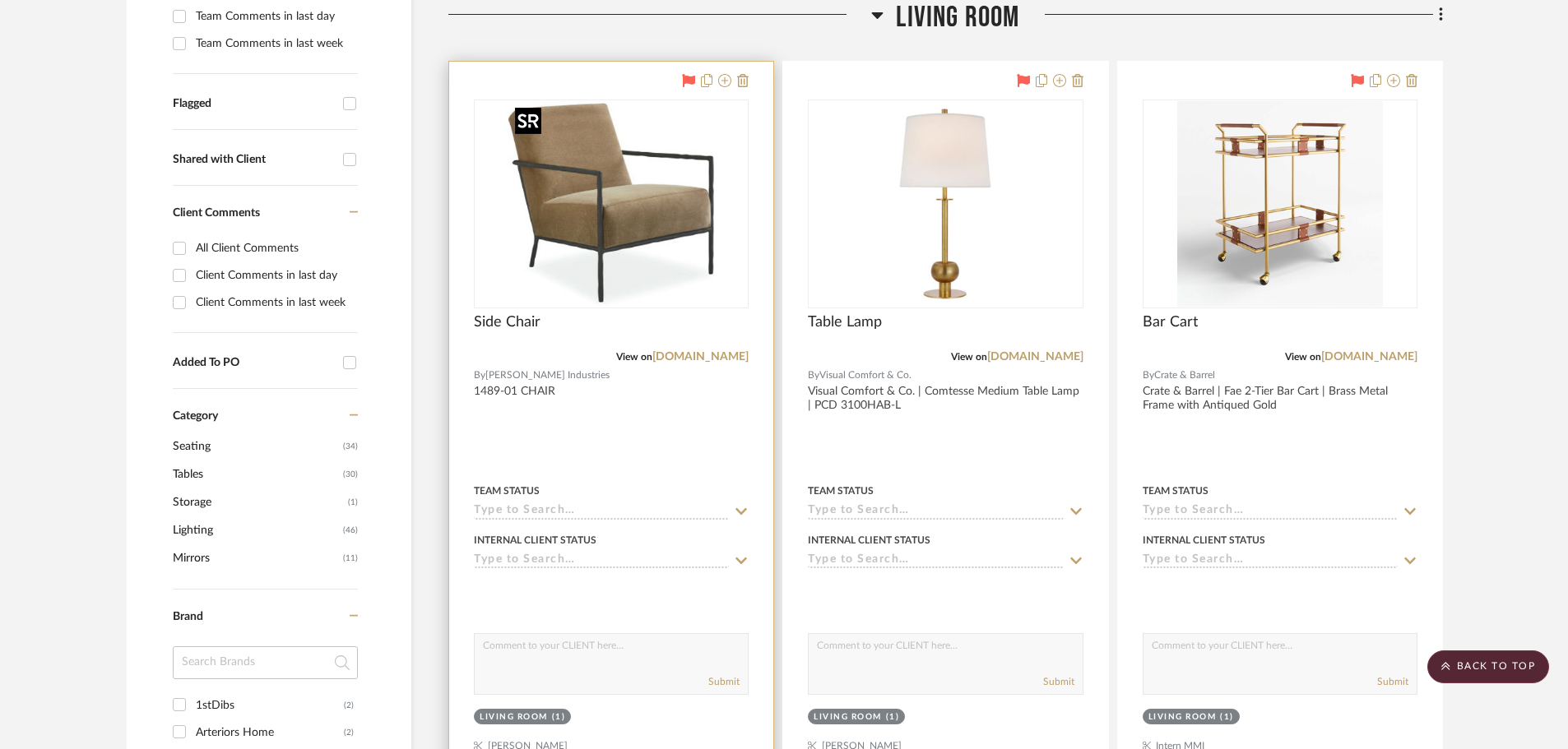
click at [706, 250] on img "0" at bounding box center [611, 204] width 206 height 206
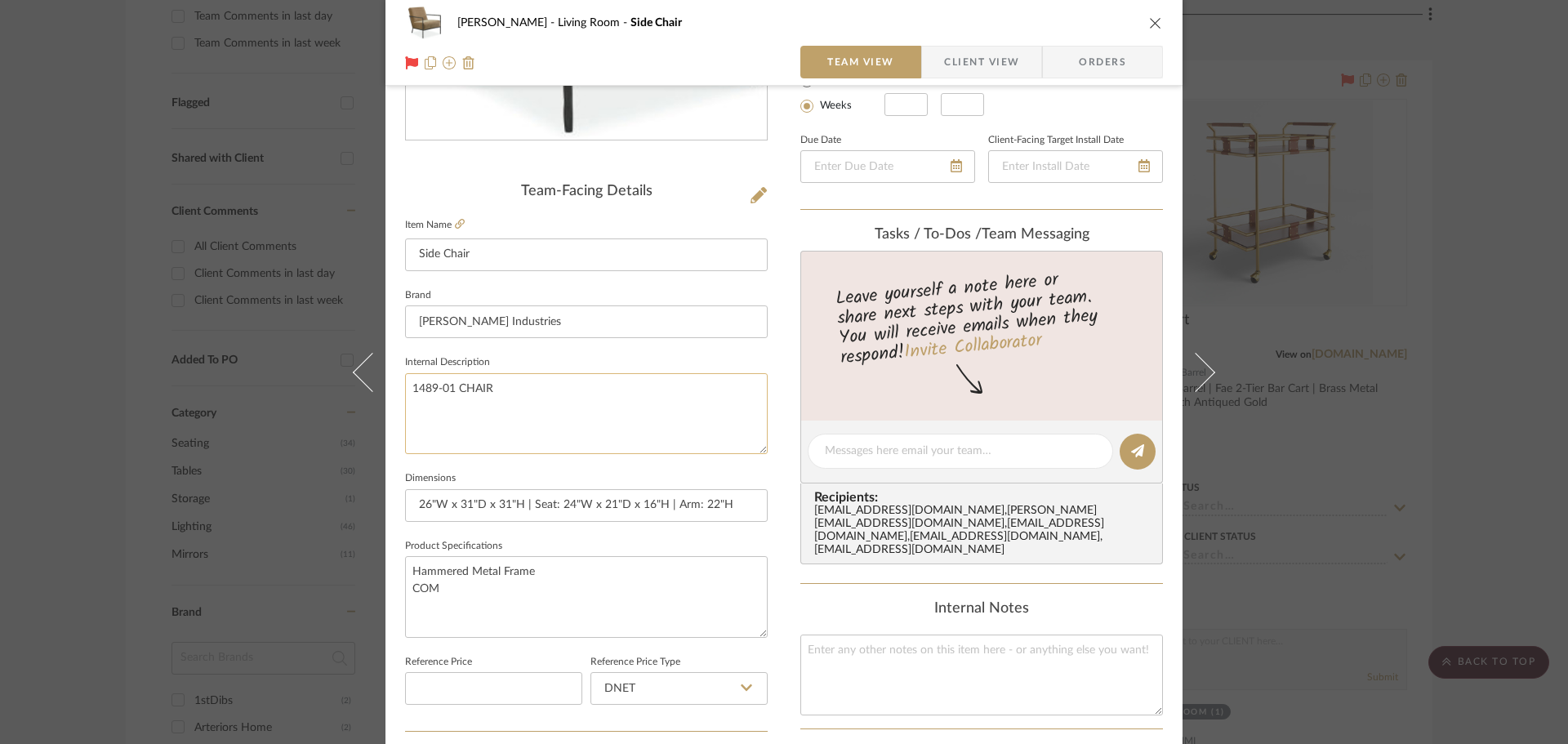
scroll to position [654, 0]
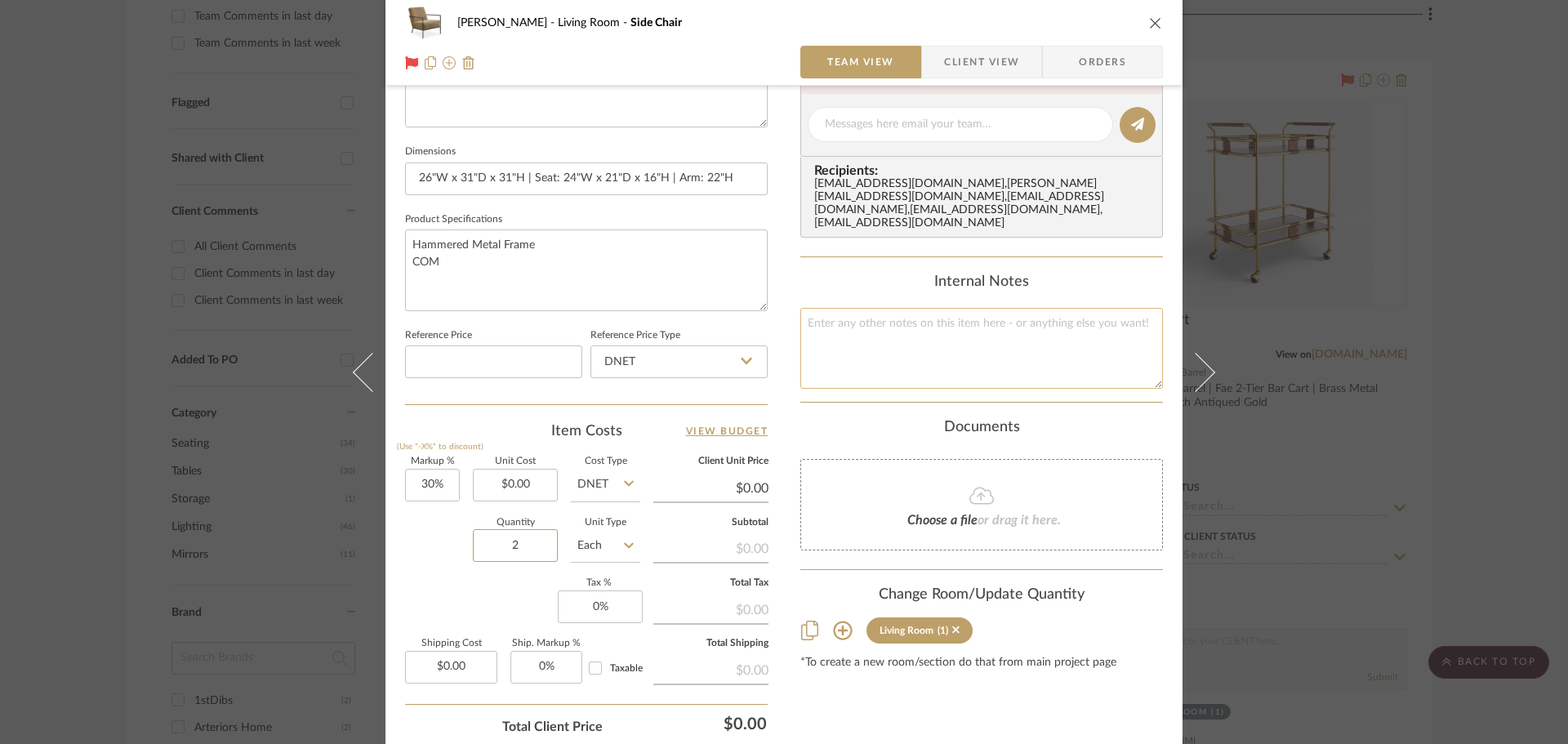
type input "2"
click at [916, 344] on textarea at bounding box center [982, 348] width 362 height 81
click at [896, 321] on textarea at bounding box center [982, 348] width 362 height 81
type textarea "w"
type textarea "QTY: 2"
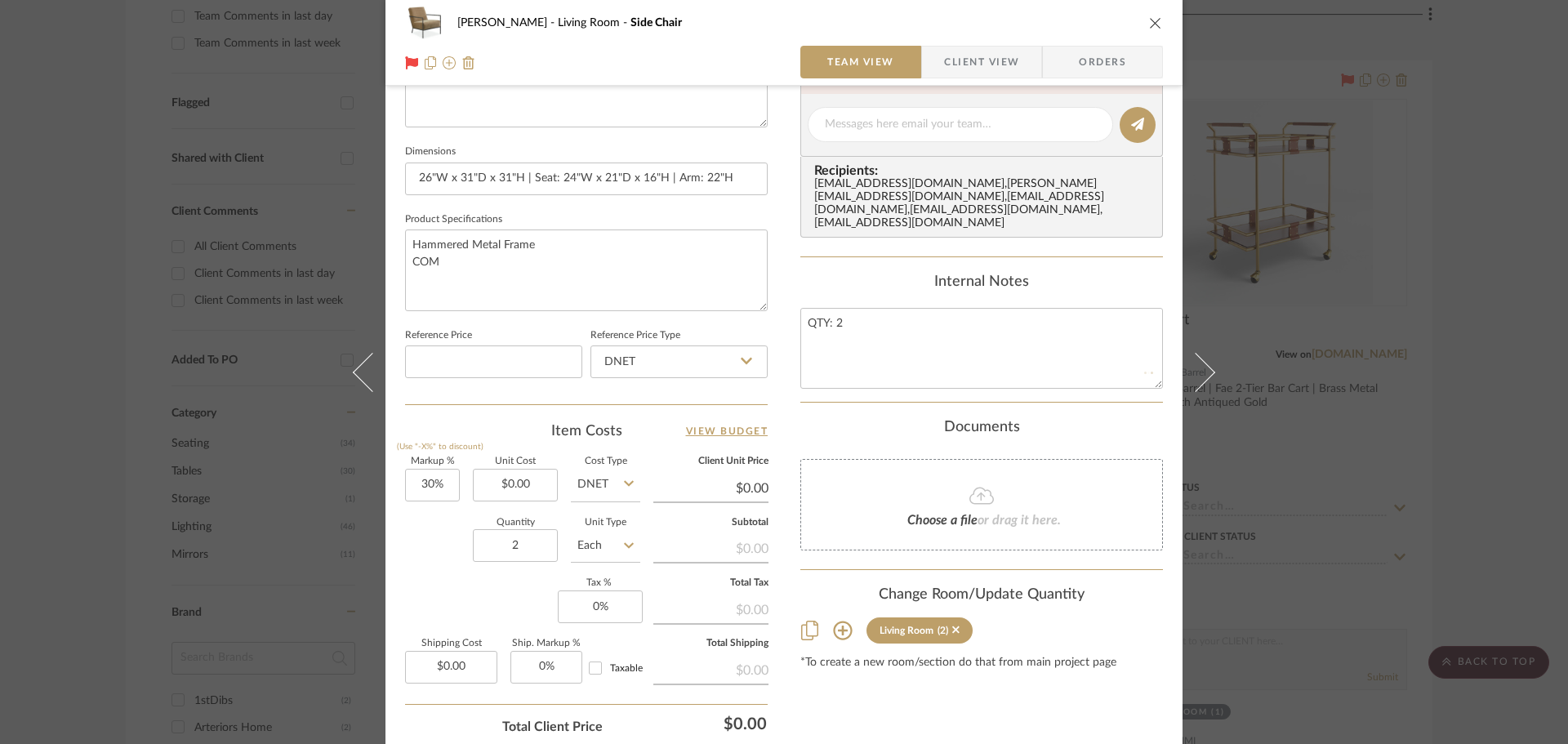
click at [1348, 178] on div "[PERSON_NAME] Living Room Side Chair Team View Client View Orders Team-Facing D…" at bounding box center [784, 372] width 1568 height 744
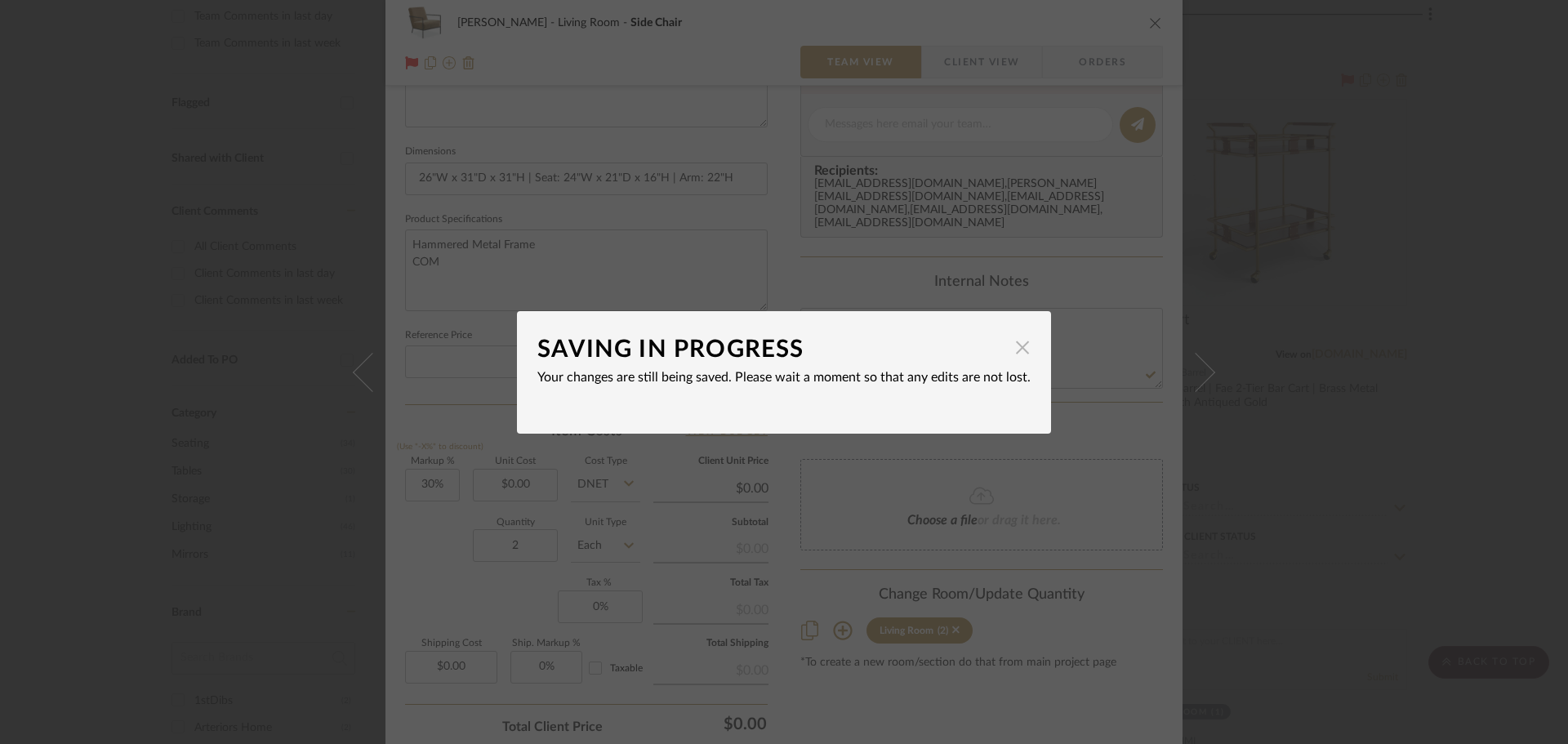
click at [1021, 341] on span "button" at bounding box center [1023, 349] width 33 height 33
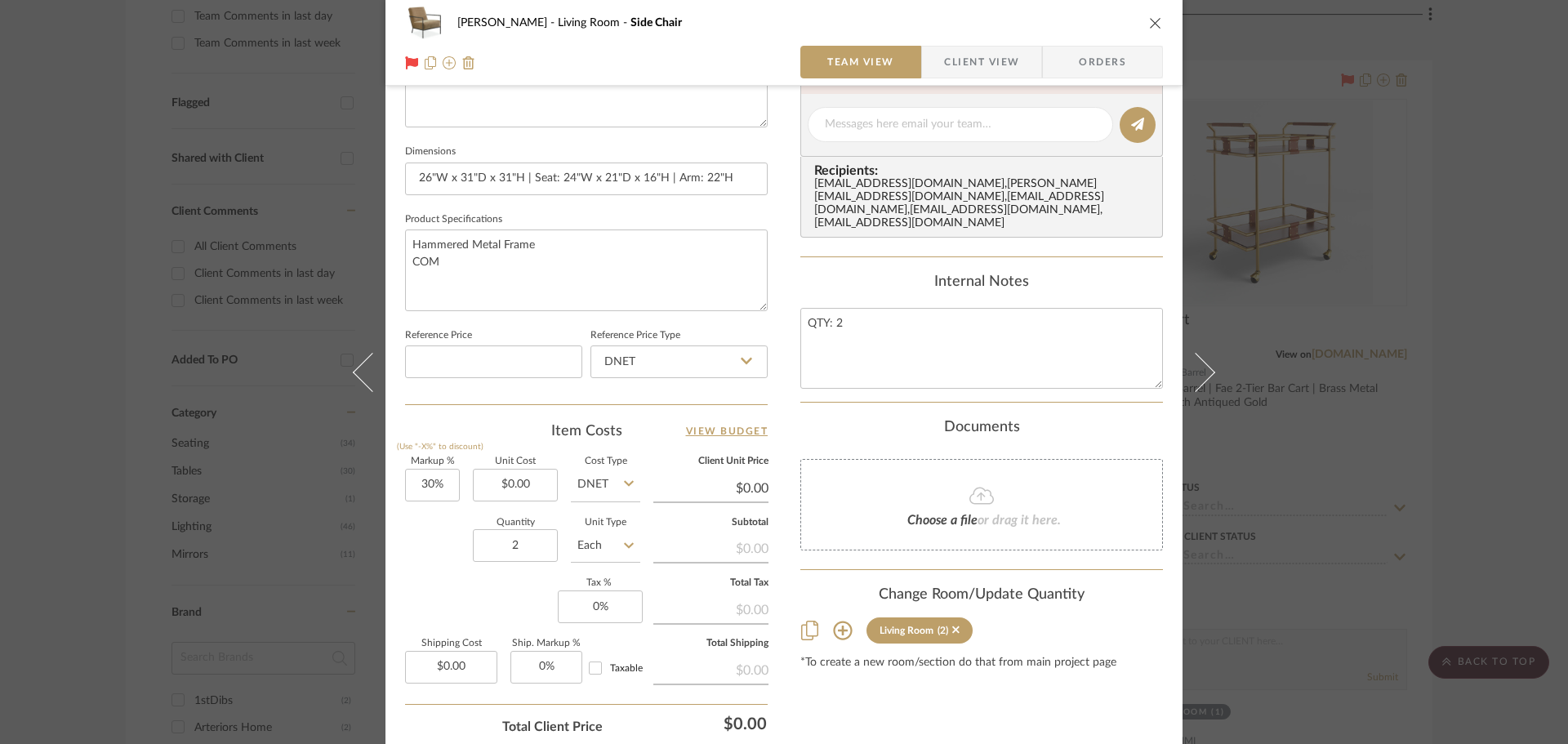
click at [1373, 174] on div "[PERSON_NAME] Living Room Side Chair Team View Client View Orders Team-Facing D…" at bounding box center [784, 372] width 1568 height 744
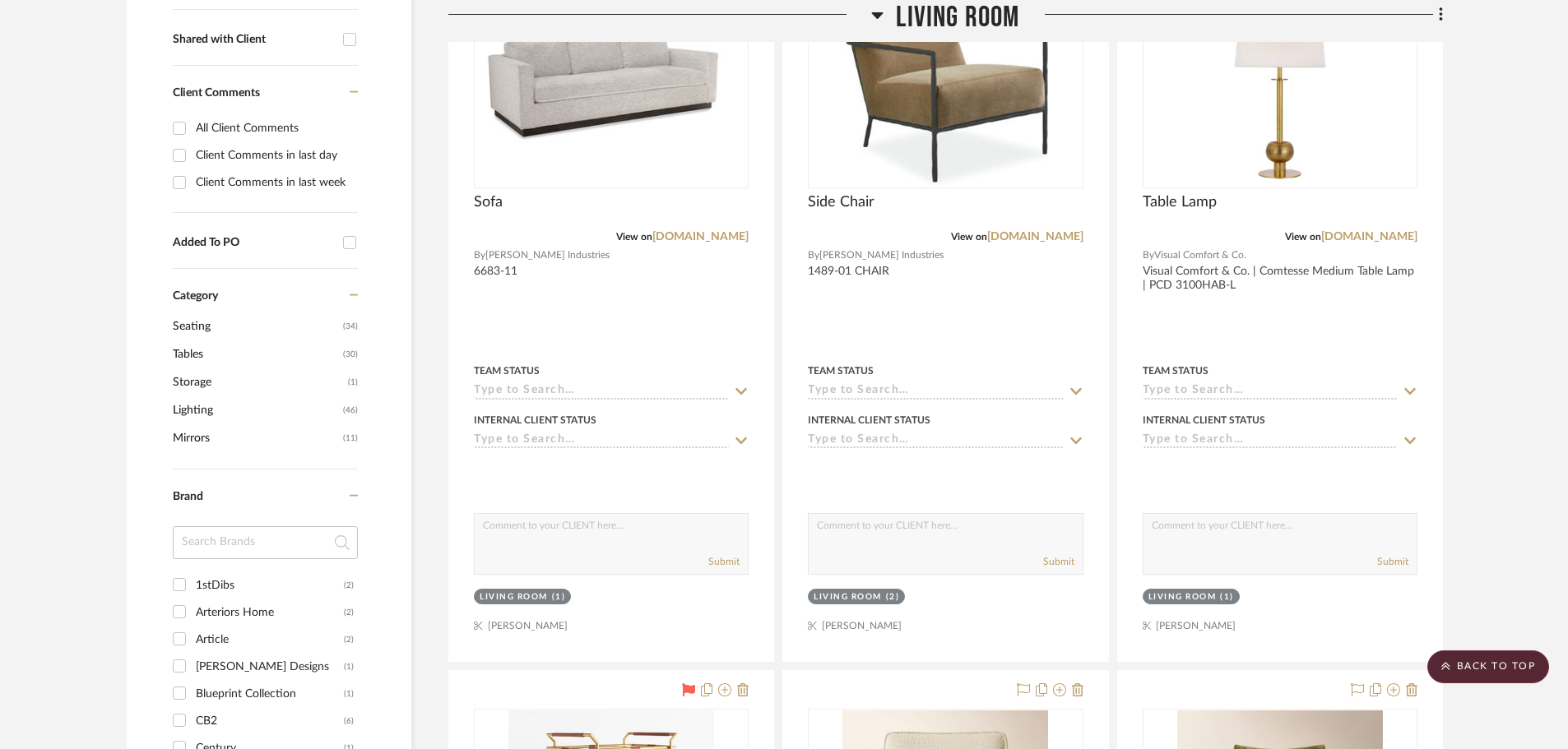
scroll to position [396, 0]
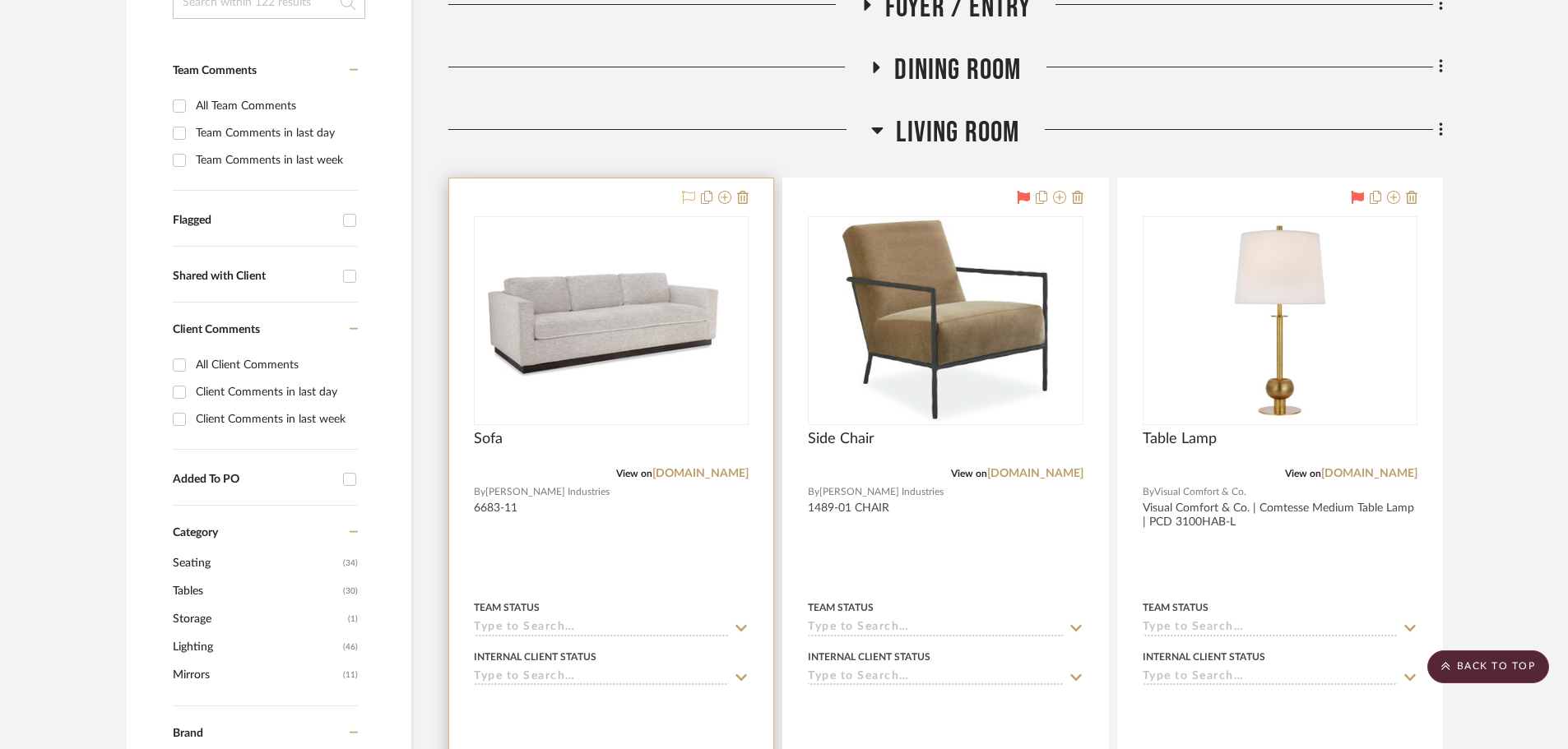
click at [689, 190] on button at bounding box center [688, 198] width 13 height 20
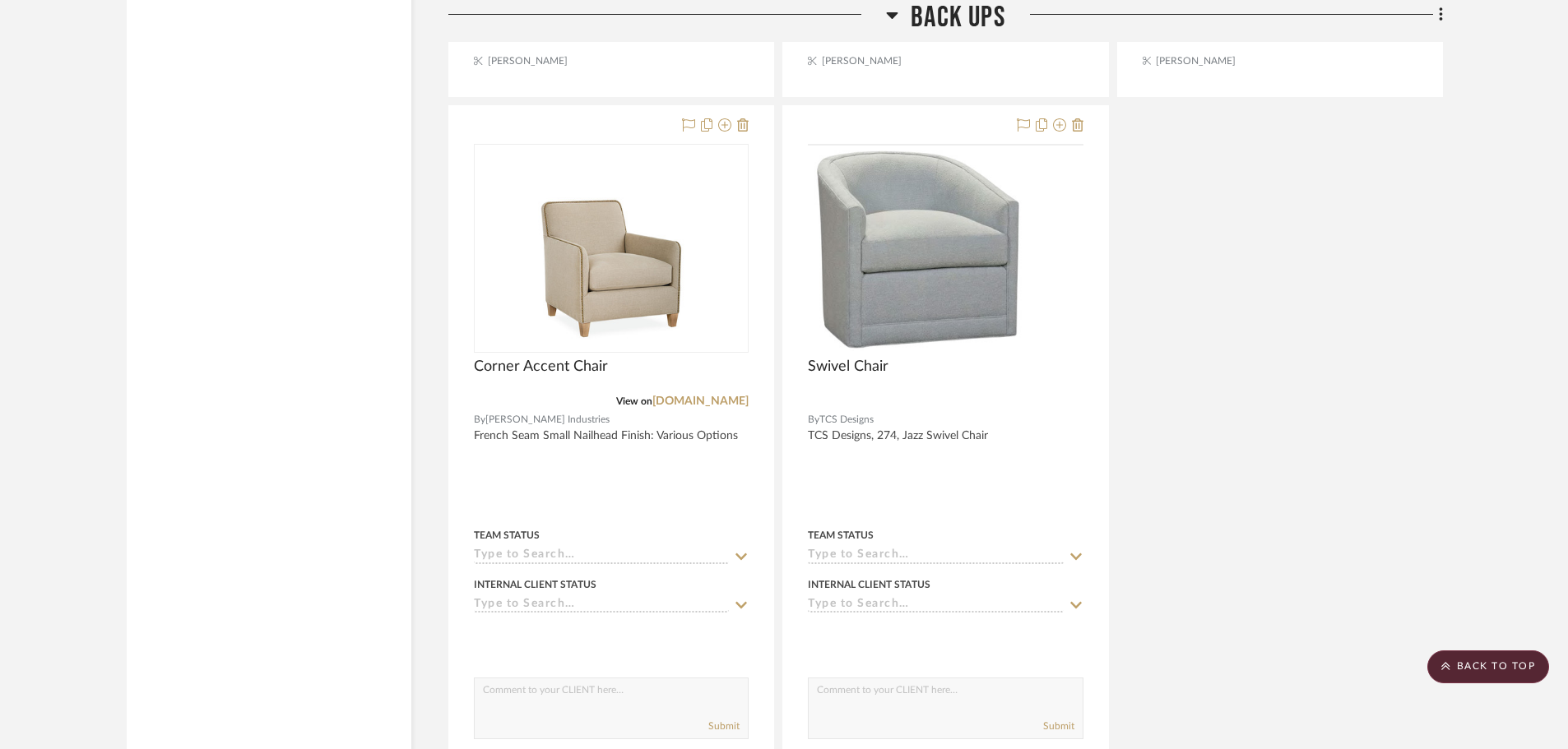
scroll to position [15771, 0]
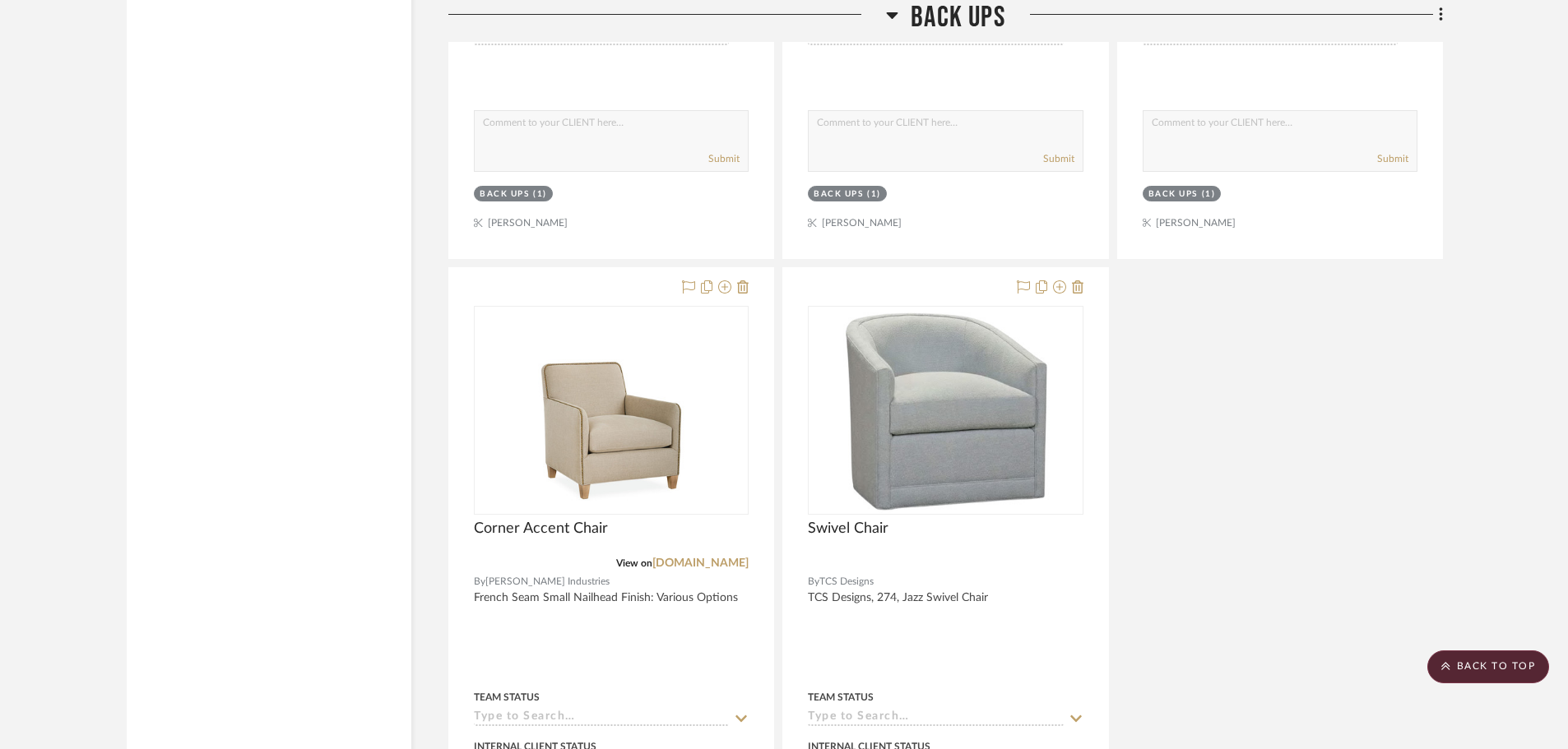
click at [901, 17] on h3 "BACK UPS" at bounding box center [946, 17] width 120 height 36
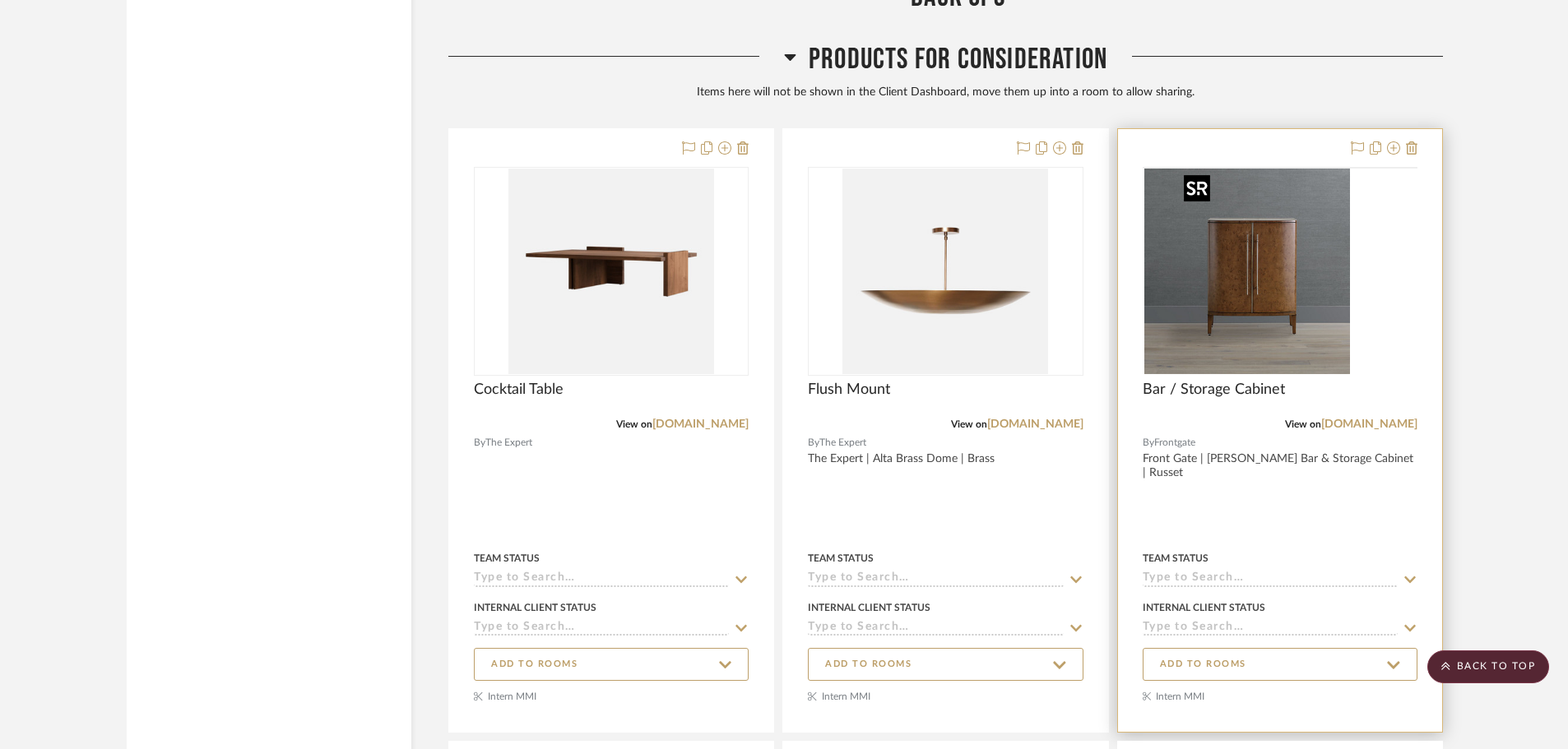
scroll to position [14208, 0]
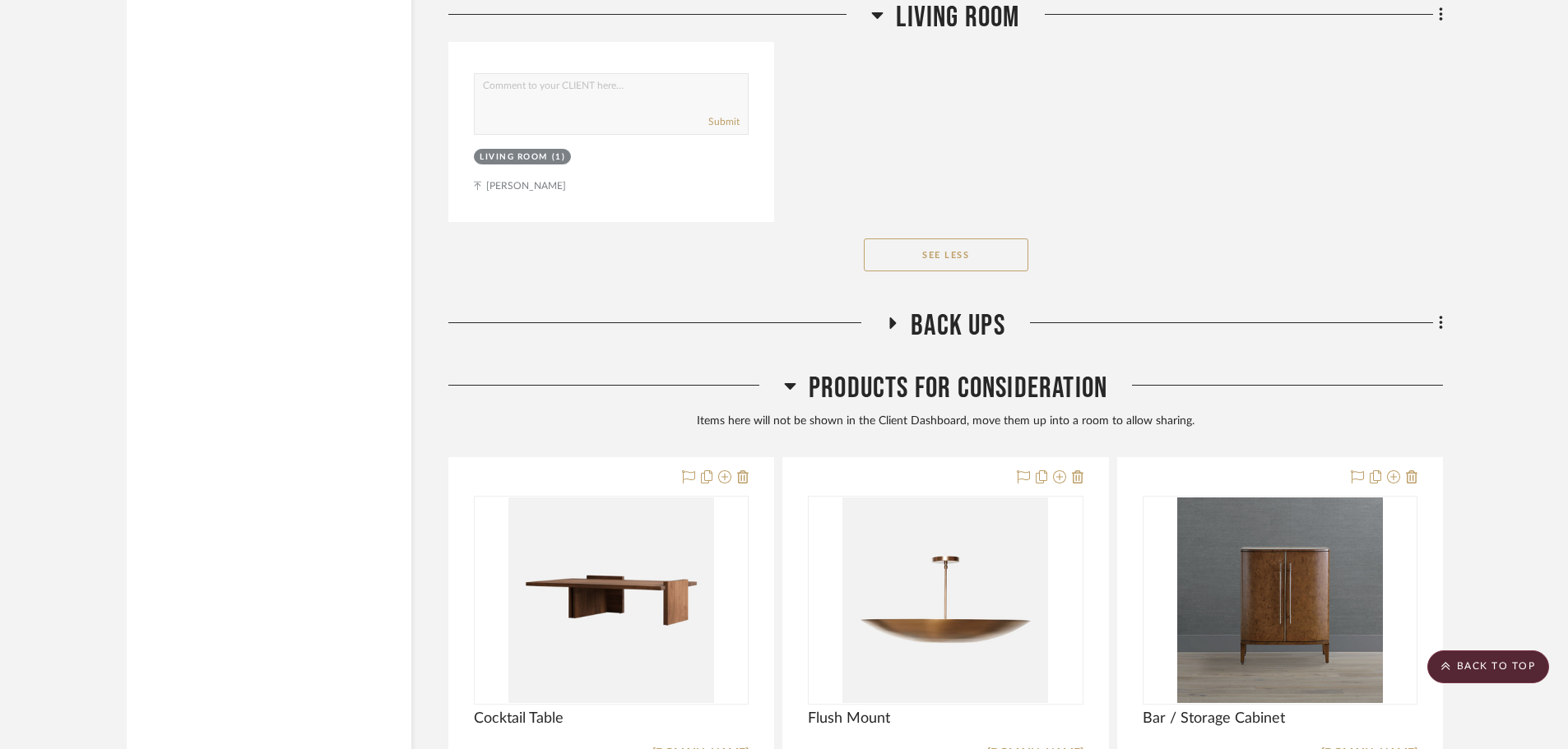
click at [792, 385] on icon at bounding box center [789, 387] width 11 height 7
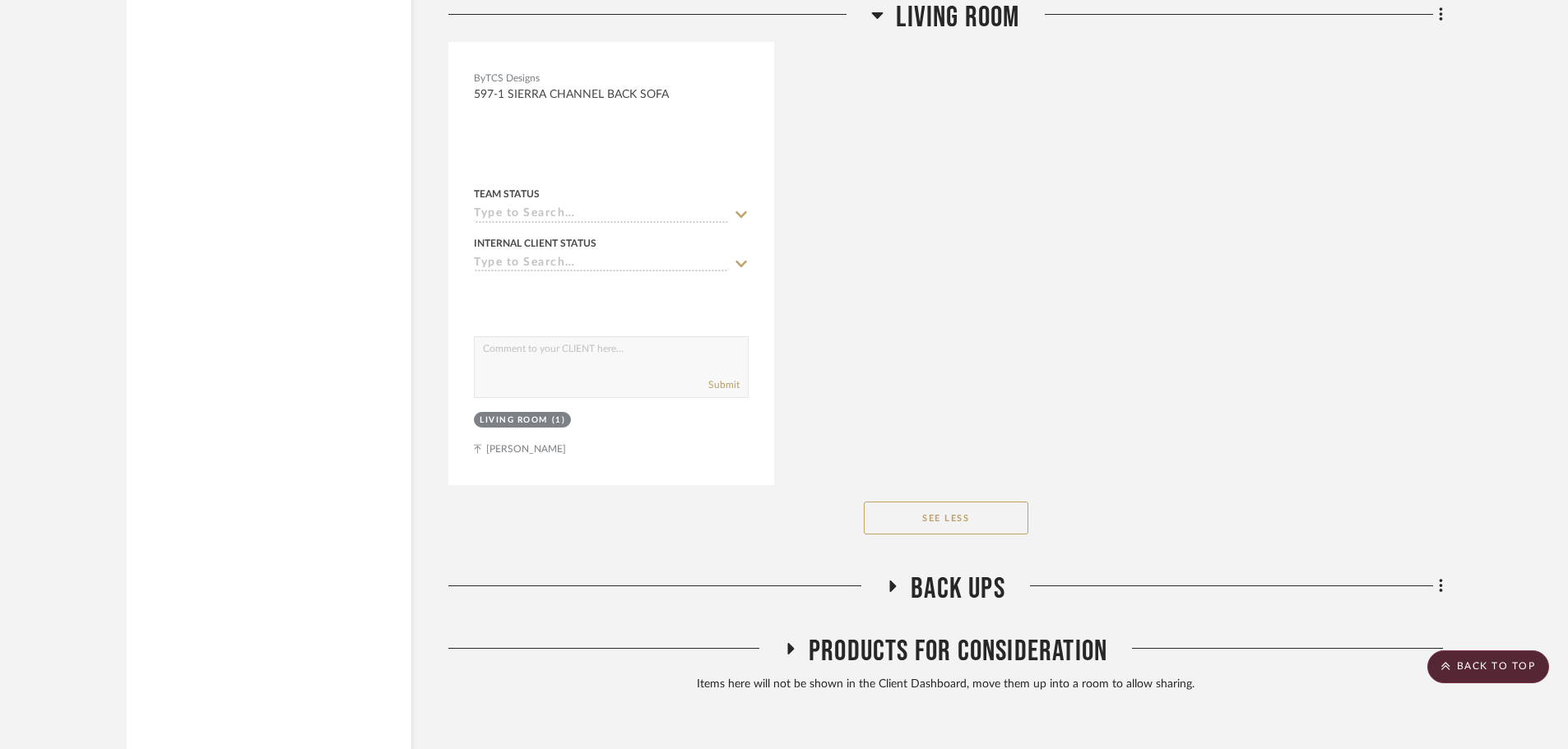
scroll to position [14024, 0]
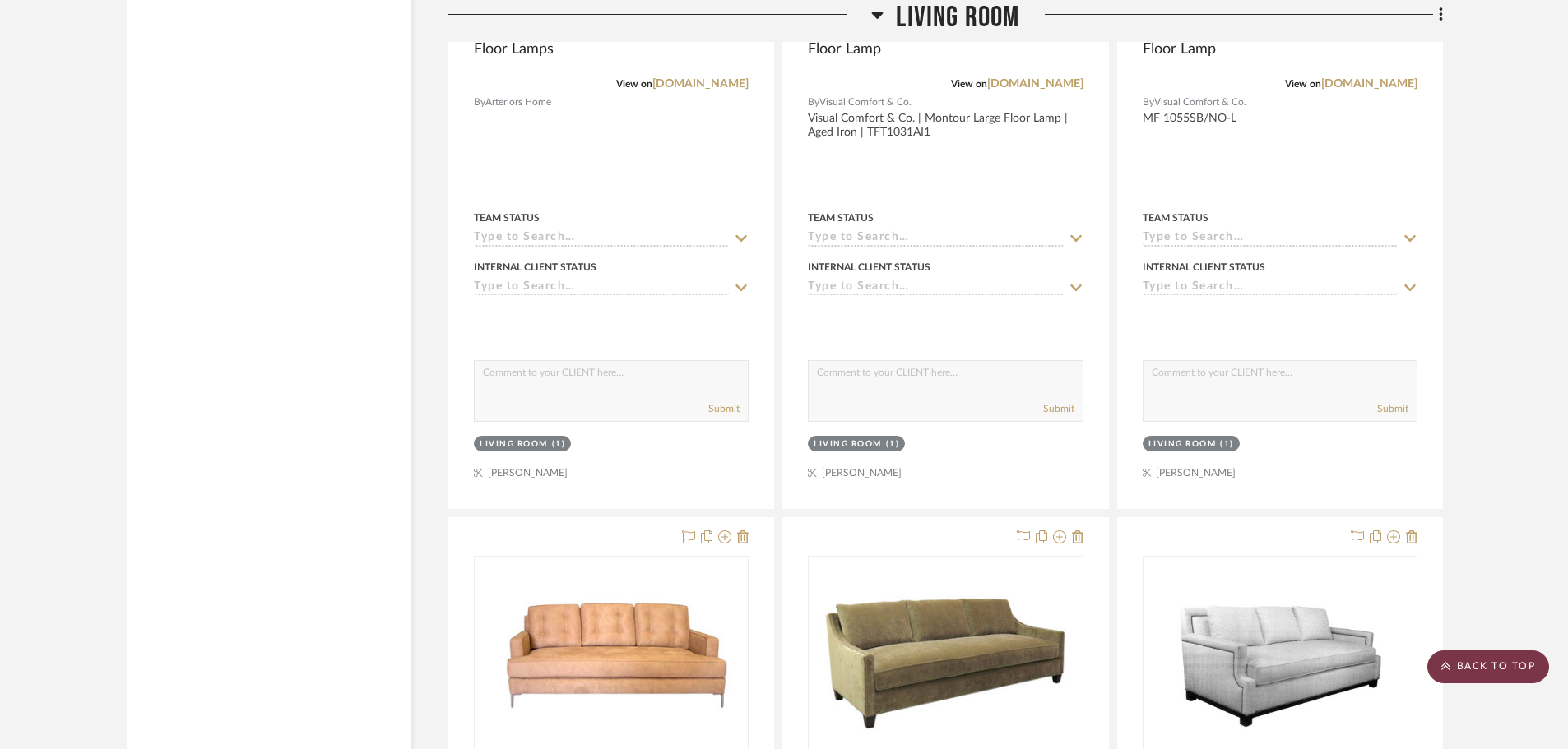
drag, startPoint x: 1486, startPoint y: 663, endPoint x: 1460, endPoint y: 663, distance: 26.0
click at [1485, 663] on scroll-to-top-button "BACK TO TOP" at bounding box center [1488, 667] width 121 height 33
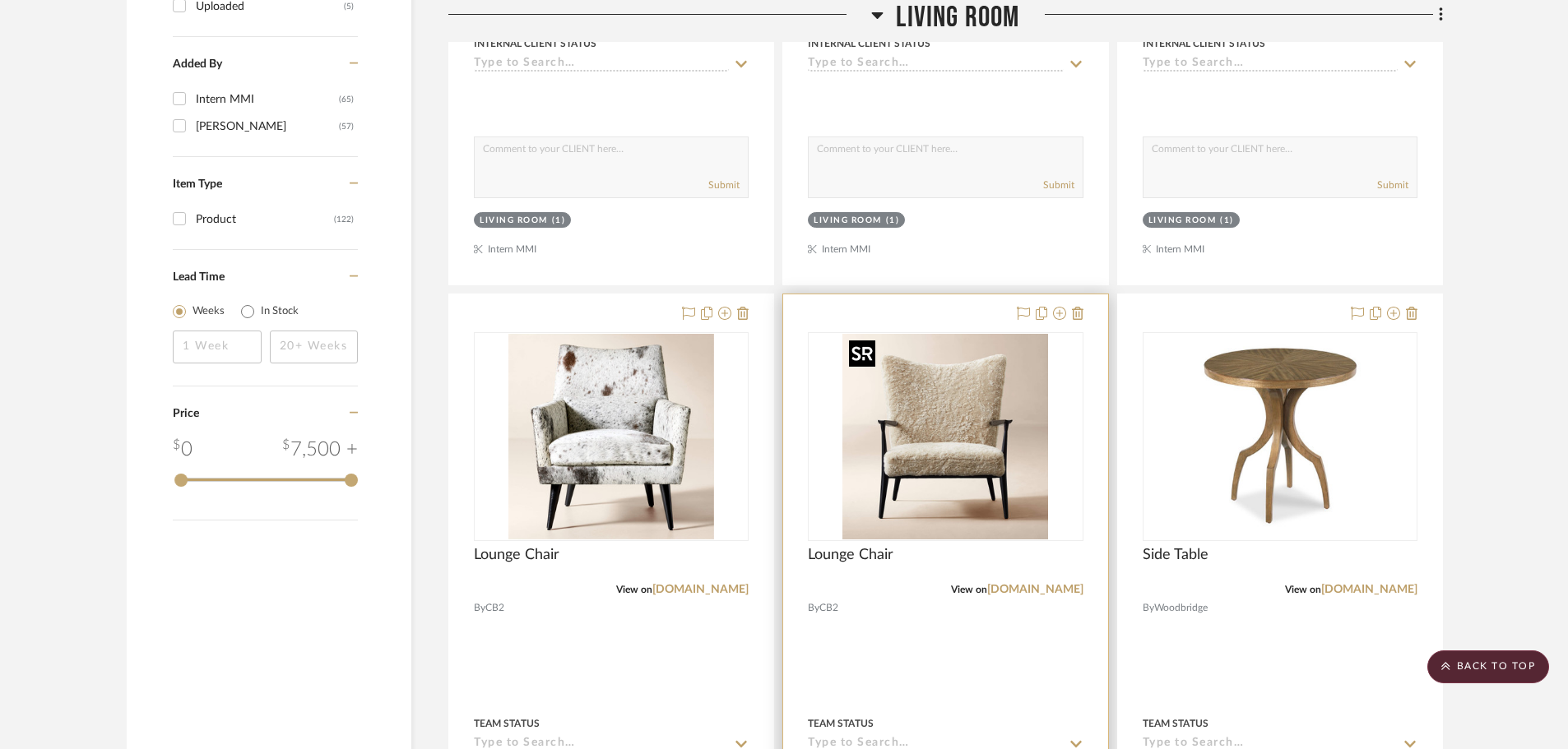
scroll to position [1728, 0]
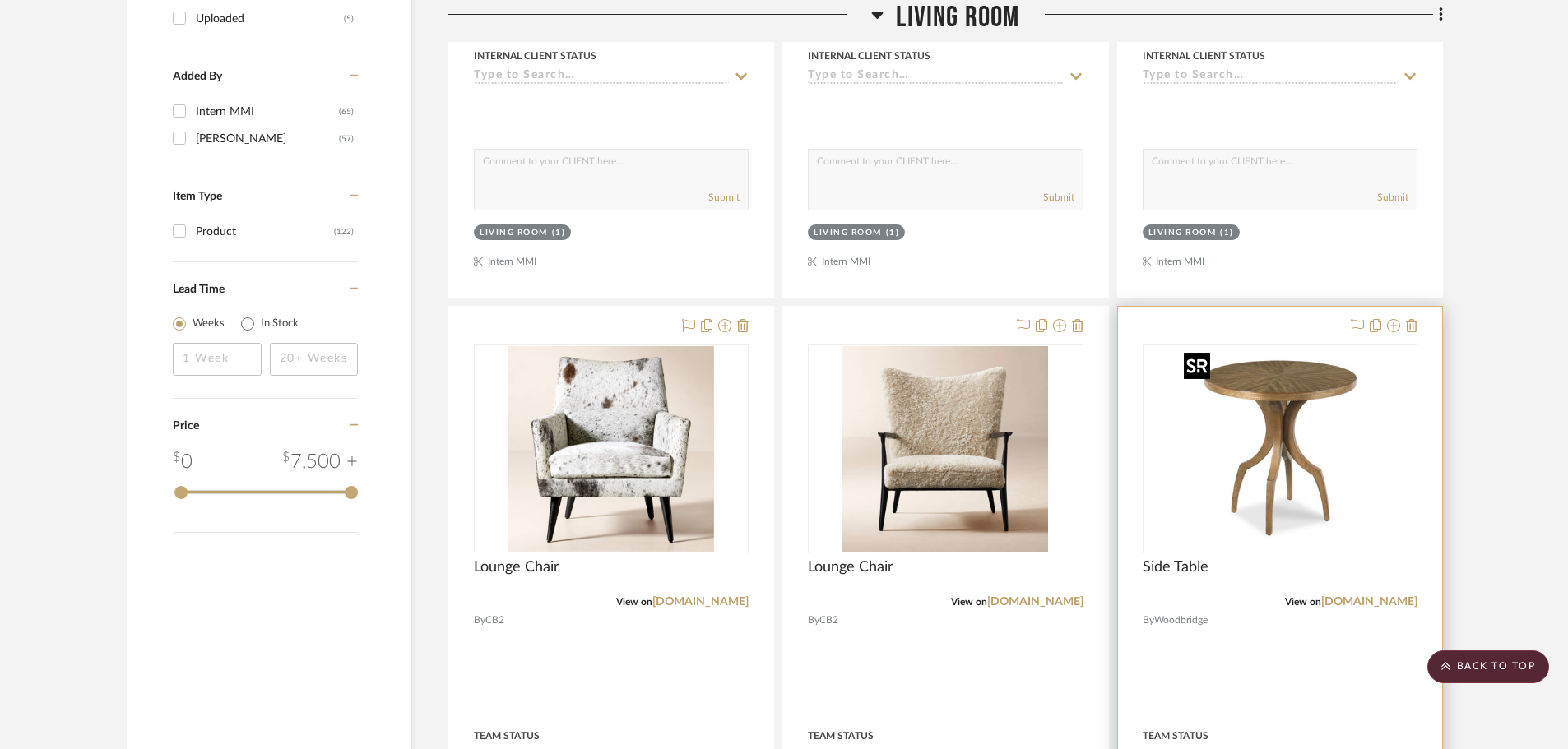
click at [1348, 535] on img "0" at bounding box center [1281, 450] width 206 height 206
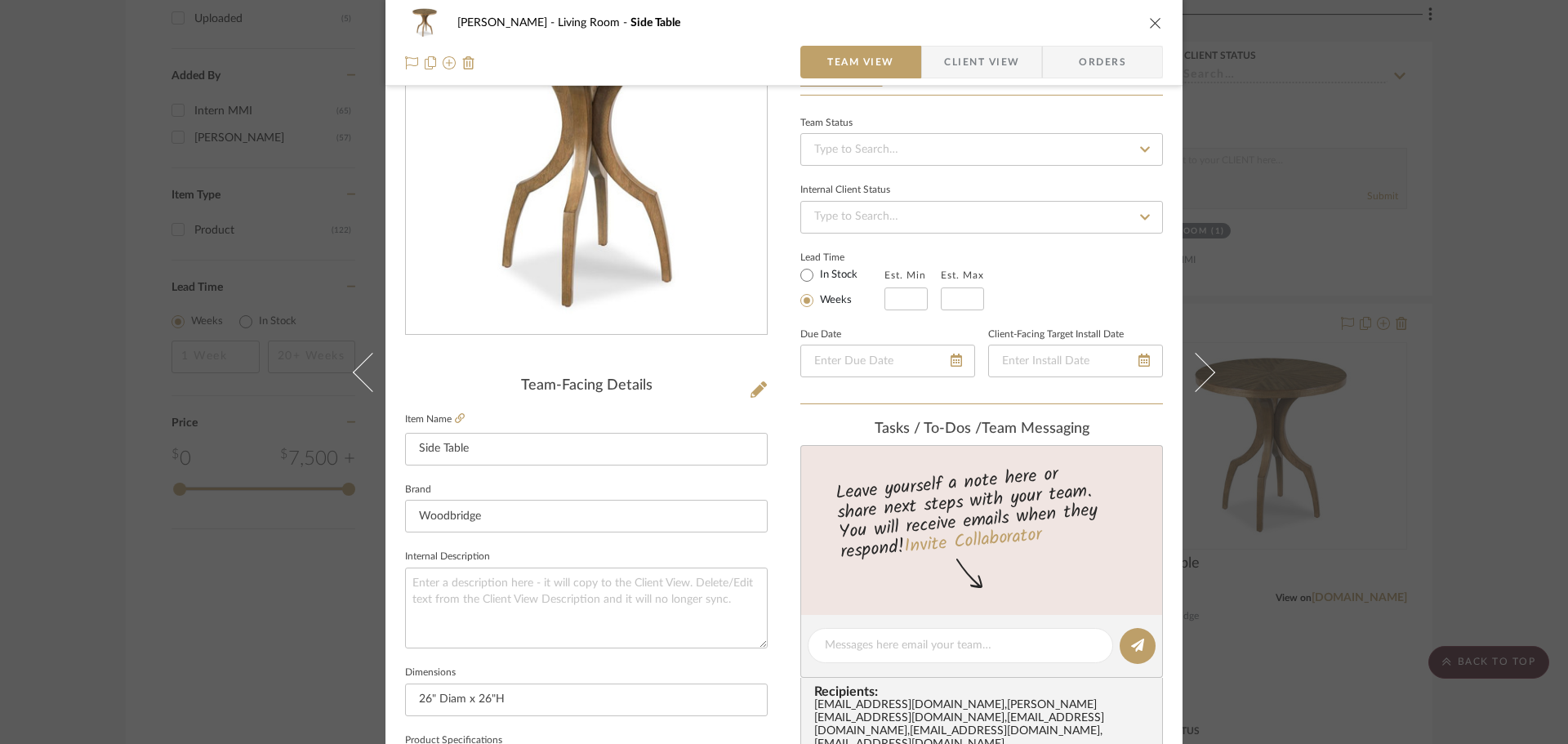
scroll to position [408, 0]
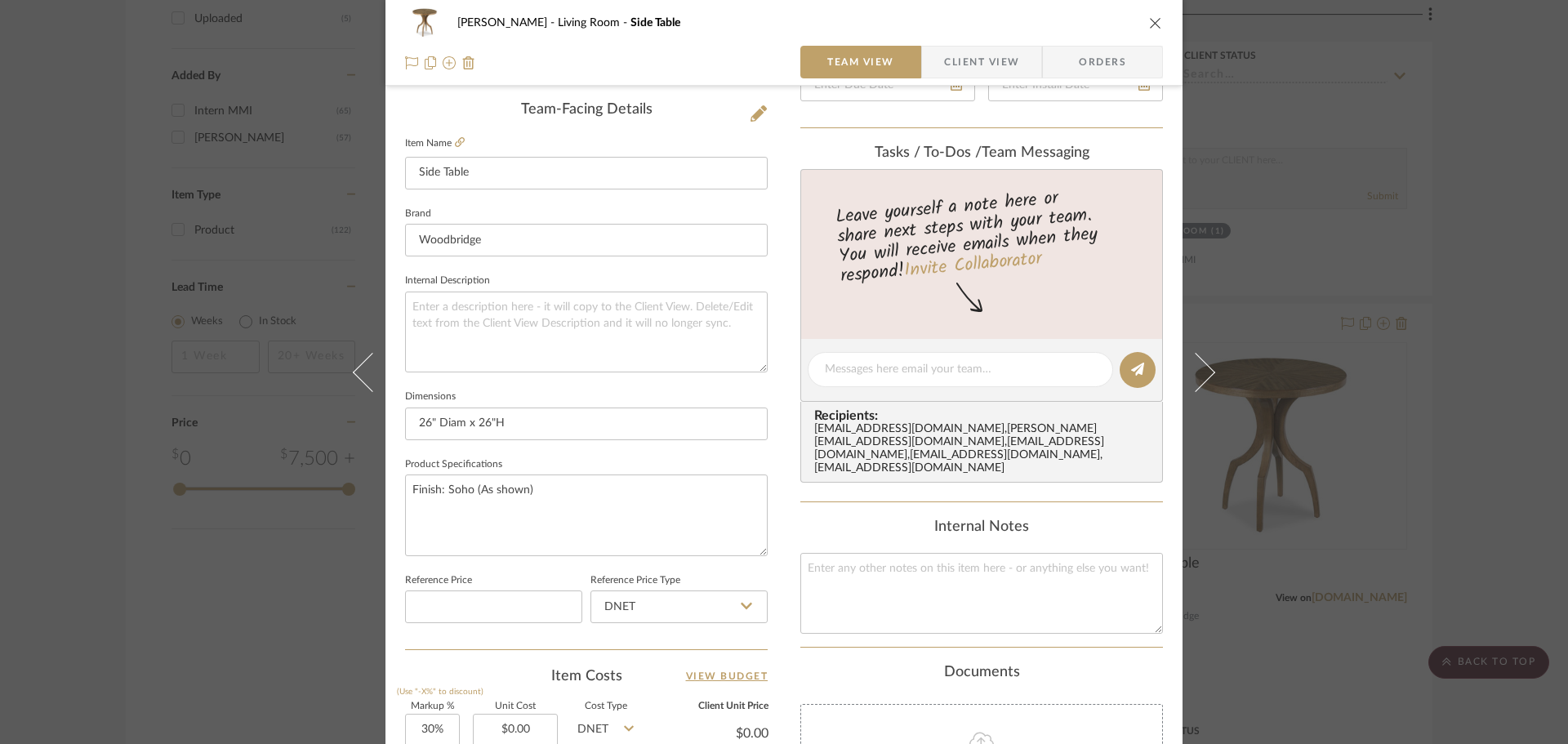
click at [277, 415] on div "[PERSON_NAME] Living Room Side Table Team View Client View Orders Team-Facing D…" at bounding box center [784, 372] width 1568 height 744
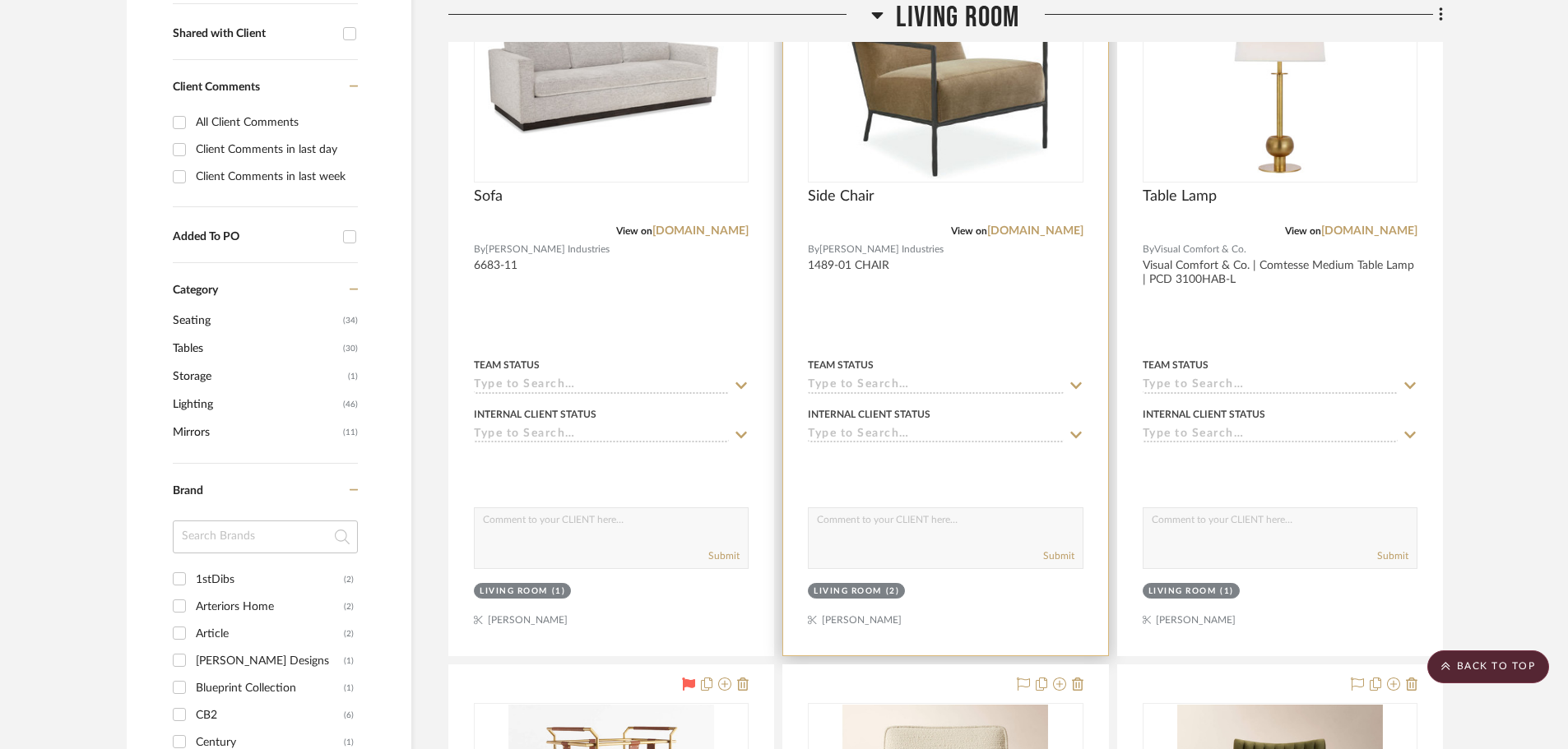
scroll to position [493, 0]
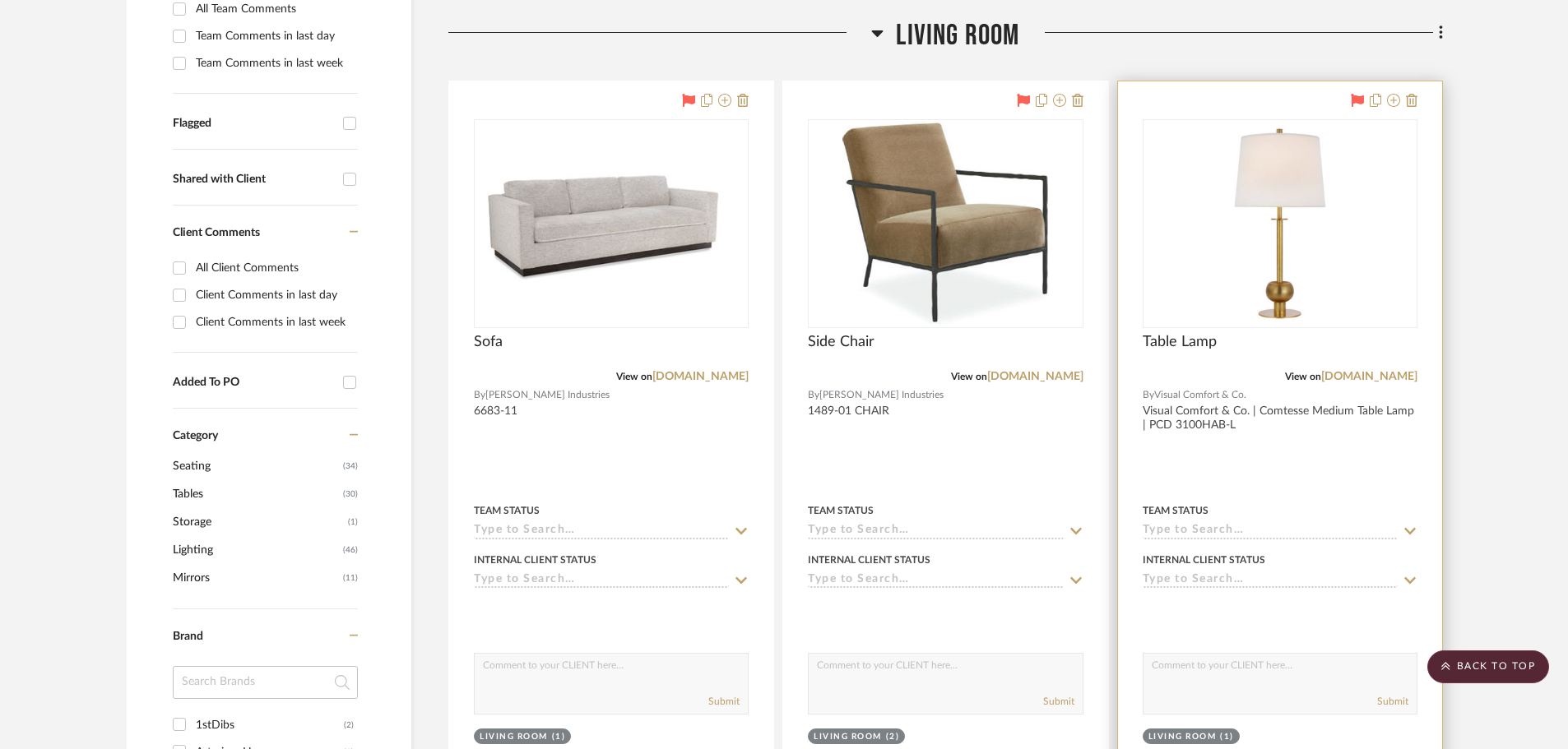
click at [1342, 388] on div at bounding box center [1280, 441] width 324 height 720
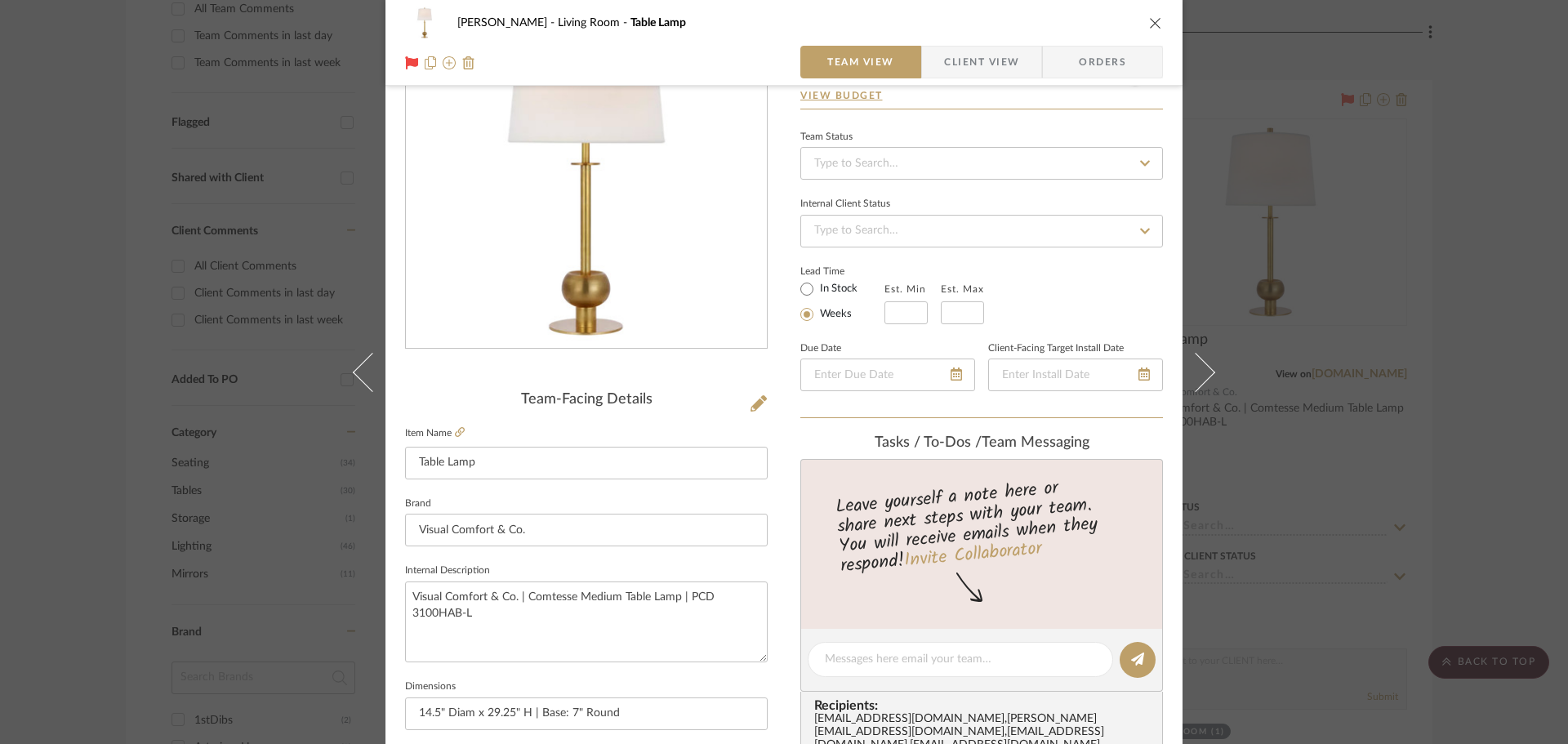
scroll to position [245, 0]
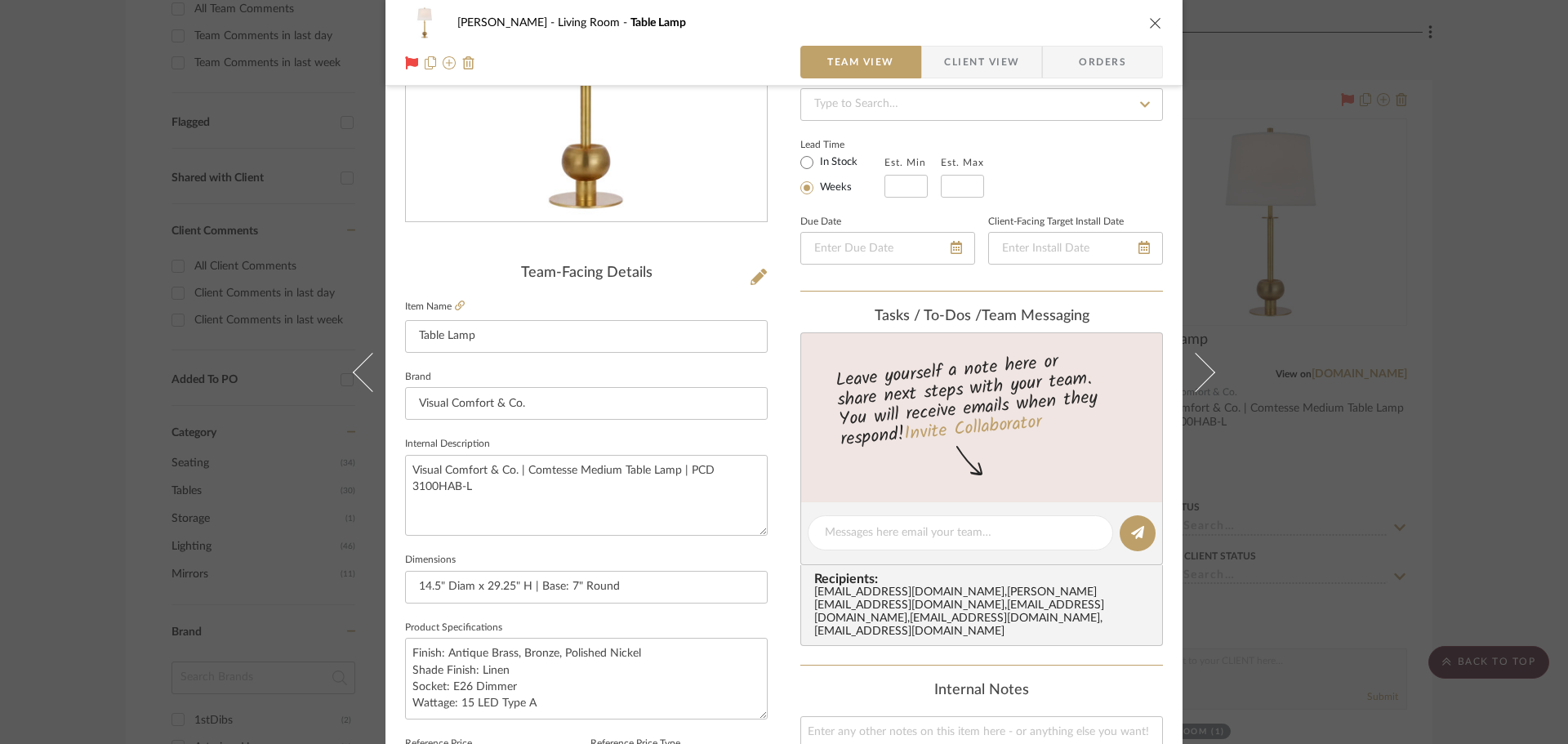
click at [1524, 361] on div "[PERSON_NAME] Living Room Table Lamp Team View Client View Orders Team-Facing D…" at bounding box center [784, 372] width 1568 height 744
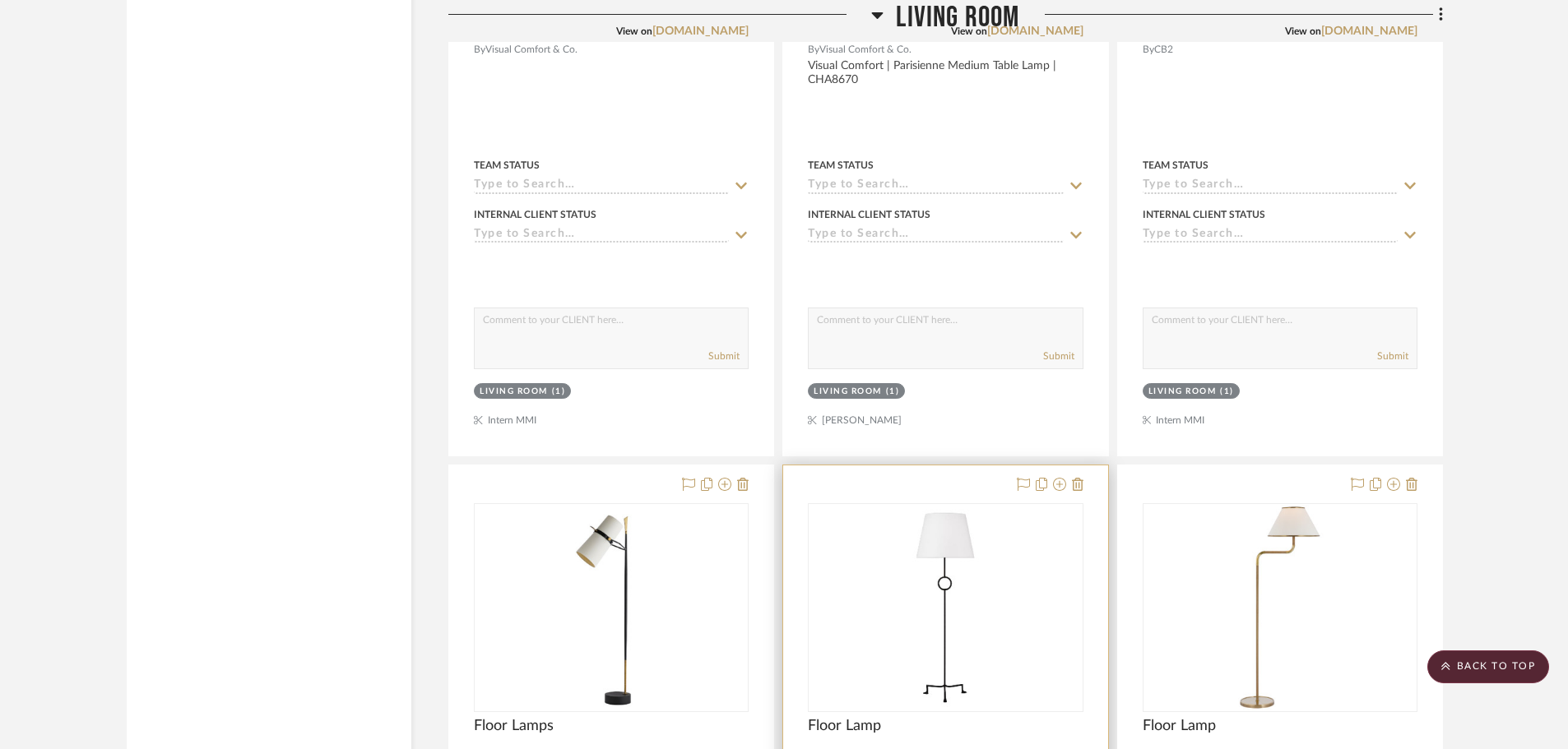
scroll to position [12175, 0]
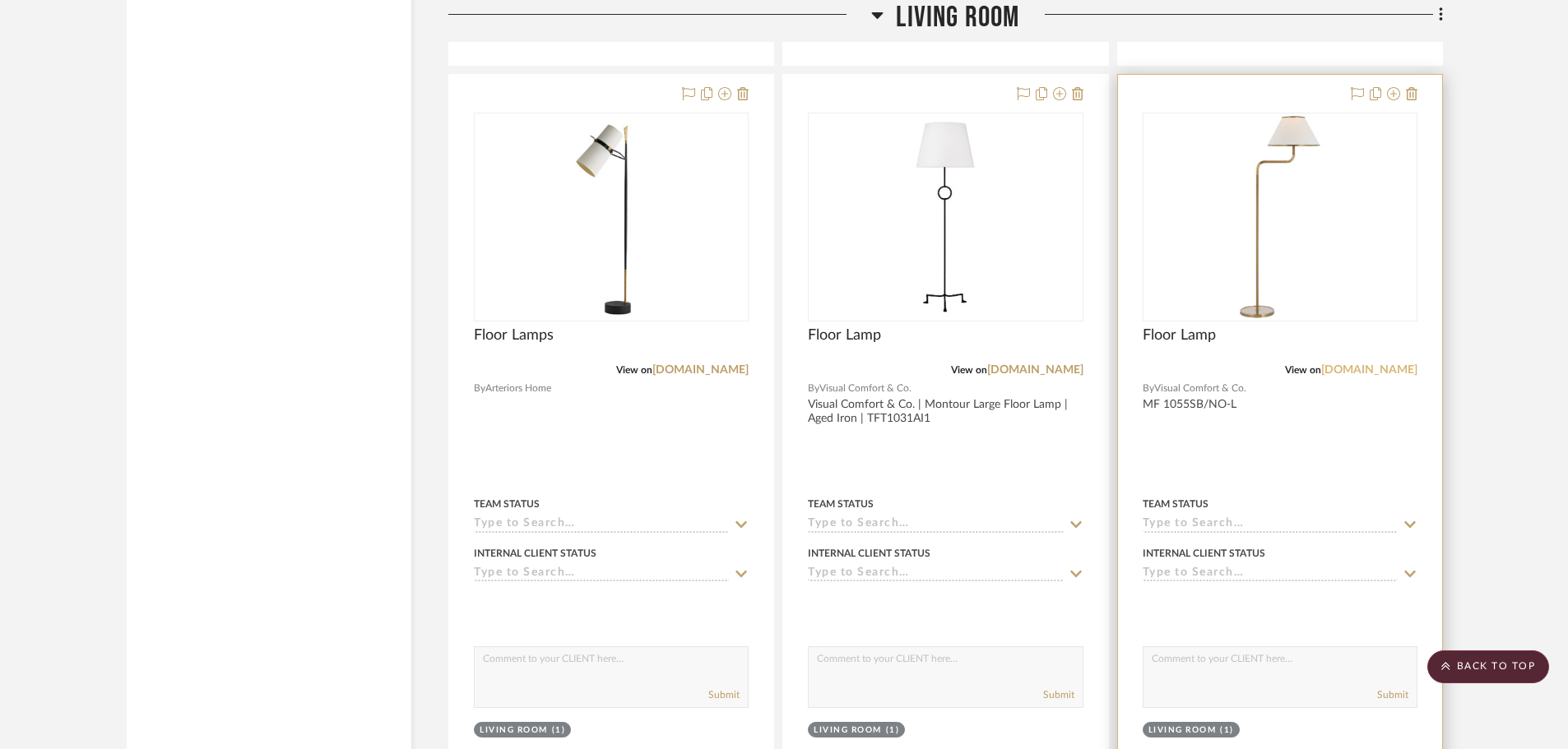
click at [1392, 367] on link "[DOMAIN_NAME]" at bounding box center [1369, 369] width 96 height 11
click at [1282, 254] on img "0" at bounding box center [1281, 217] width 206 height 206
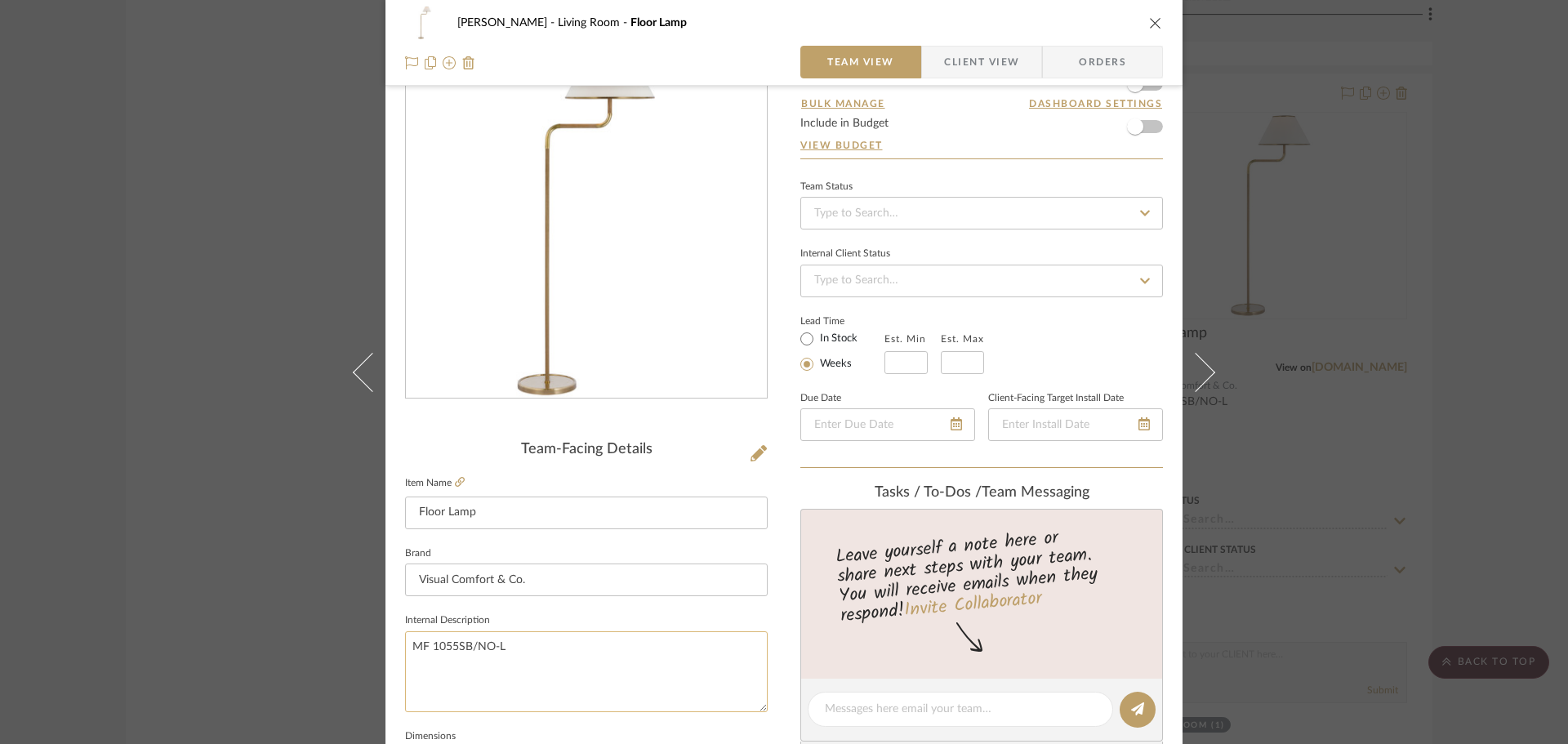
scroll to position [163, 0]
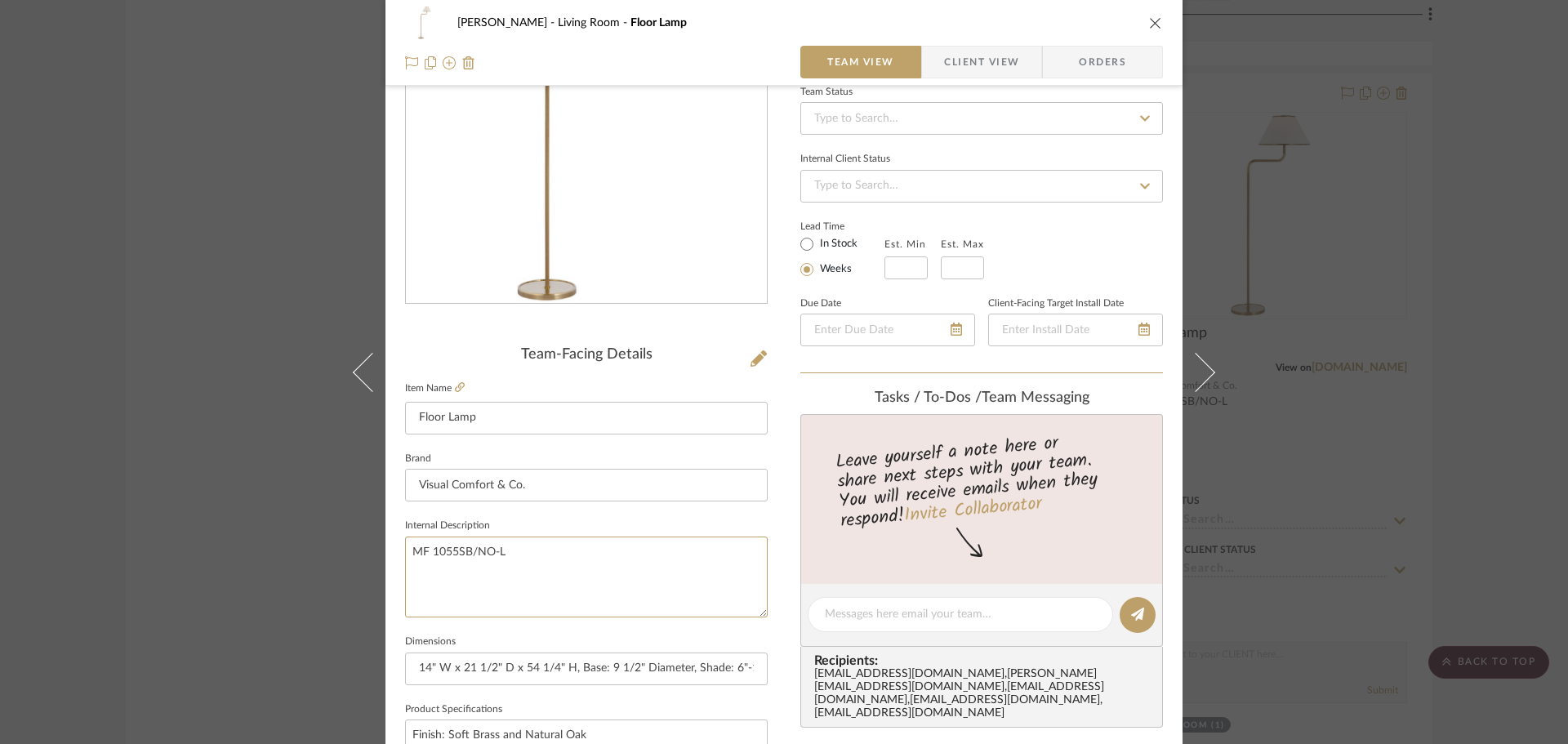
drag, startPoint x: 538, startPoint y: 560, endPoint x: 399, endPoint y: 552, distance: 139.2
click at [399, 552] on div "[PERSON_NAME] Living Room Floor Lamp Team View Client View Orders Team-Facing D…" at bounding box center [784, 604] width 797 height 1510
click at [465, 562] on textarea "MF 1055SB/NO-L" at bounding box center [586, 577] width 362 height 81
drag, startPoint x: 521, startPoint y: 545, endPoint x: 426, endPoint y: 552, distance: 95.3
click at [426, 552] on textarea "MF 1055SB/NO-L" at bounding box center [586, 577] width 362 height 81
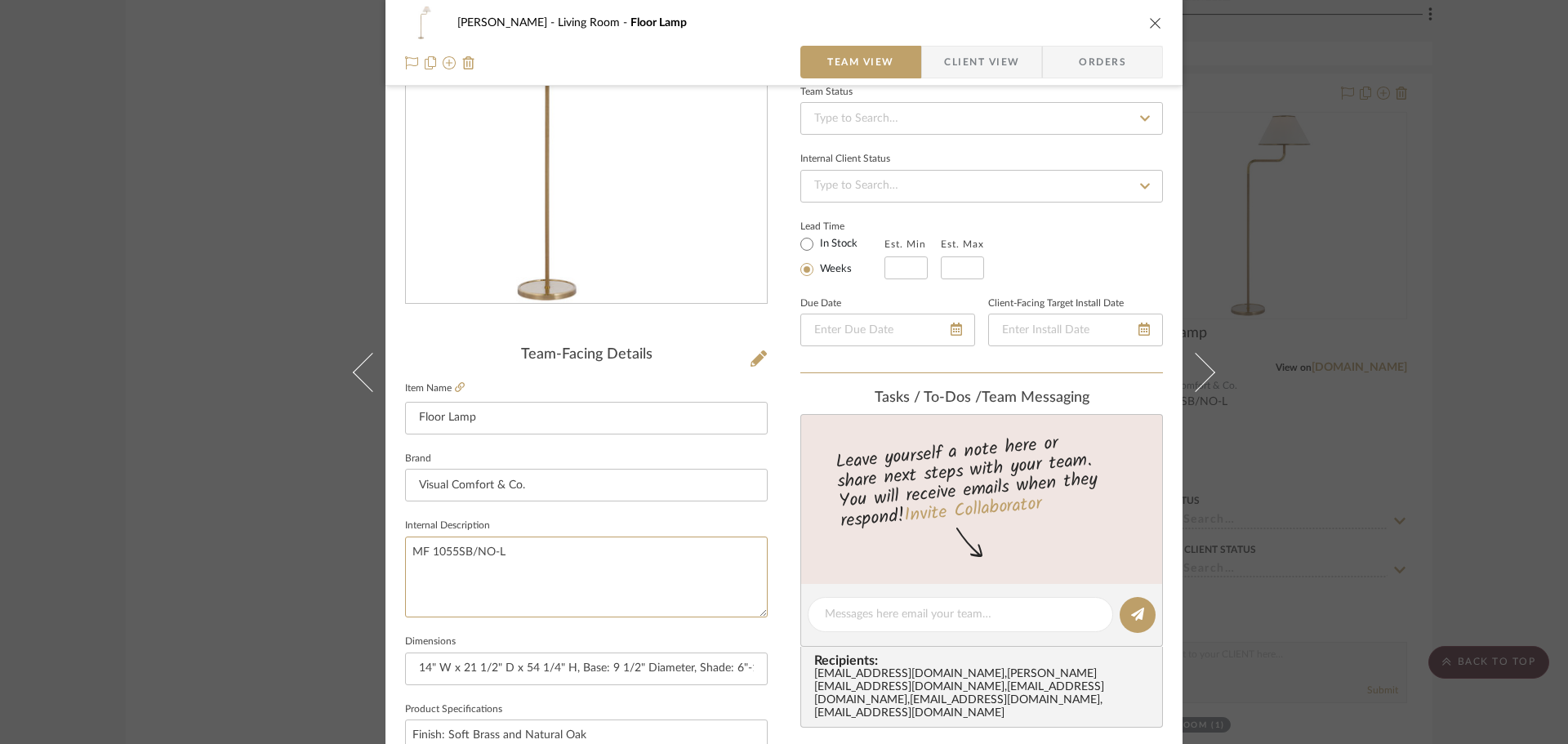
paste textarea
type textarea "MF"
